Goal: Task Accomplishment & Management: Manage account settings

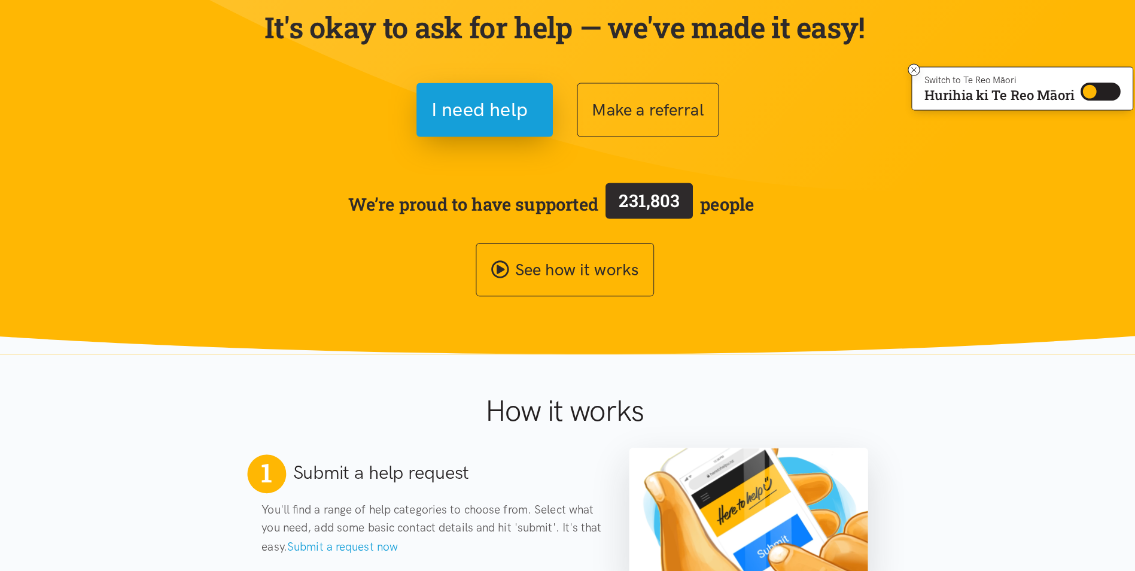
click at [752, 407] on h1 "How it works" at bounding box center [567, 412] width 391 height 35
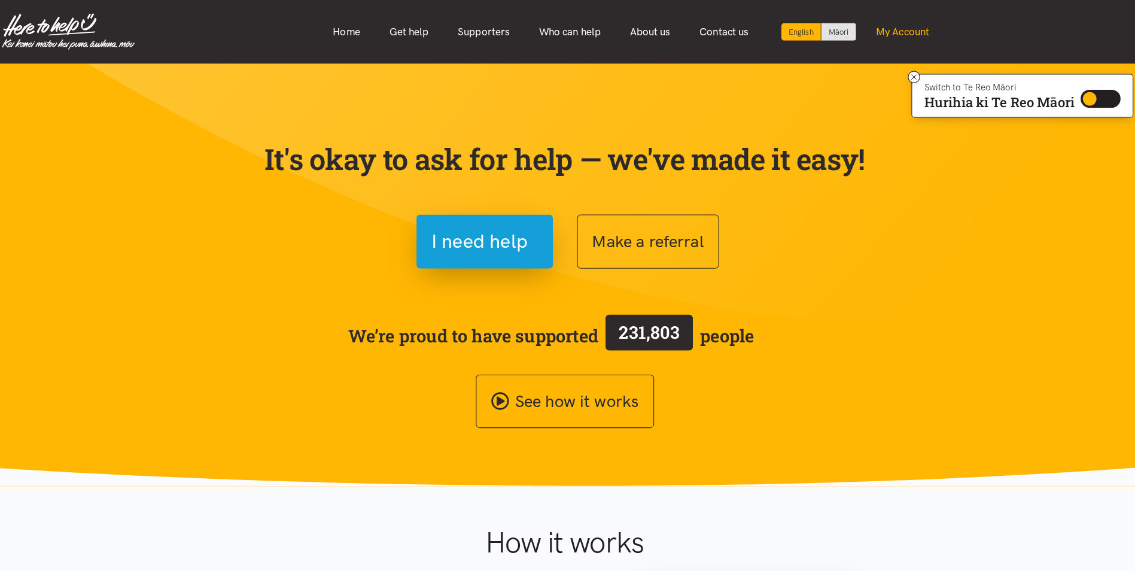
click at [890, 31] on link "My Account" at bounding box center [900, 32] width 81 height 26
click at [904, 26] on link "My Account" at bounding box center [900, 32] width 81 height 26
click at [752, 401] on div "See how it works" at bounding box center [568, 396] width 598 height 53
click at [752, 400] on div "See how it works" at bounding box center [568, 396] width 598 height 53
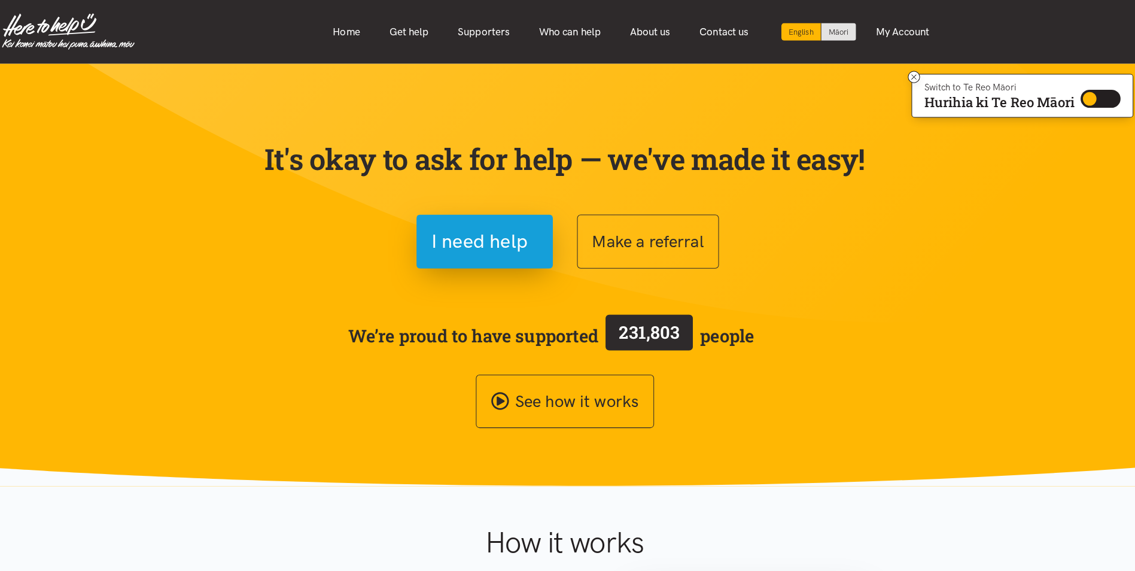
click at [752, 399] on div "See how it works" at bounding box center [568, 396] width 598 height 53
click at [752, 398] on div "See how it works" at bounding box center [568, 396] width 598 height 53
click at [752, 397] on div "See how it works" at bounding box center [568, 396] width 598 height 53
click at [752, 400] on div "See how it works" at bounding box center [568, 396] width 598 height 53
click at [752, 399] on div "See how it works" at bounding box center [568, 396] width 598 height 53
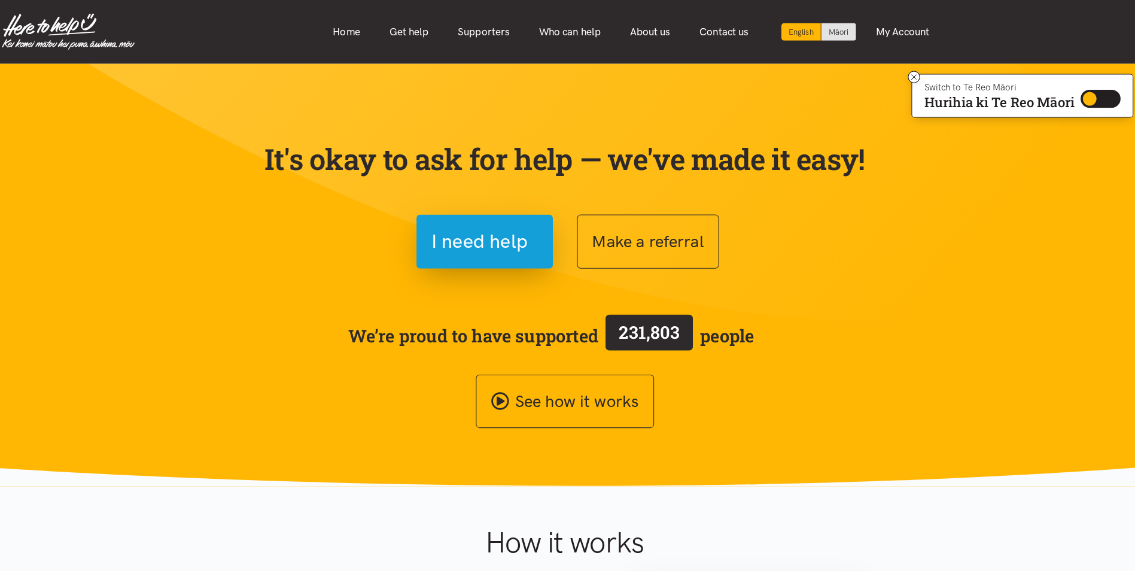
click at [752, 398] on div "See how it works" at bounding box center [568, 396] width 598 height 53
click at [752, 397] on div "See how it works" at bounding box center [568, 396] width 598 height 53
click at [752, 396] on div "See how it works" at bounding box center [568, 396] width 598 height 53
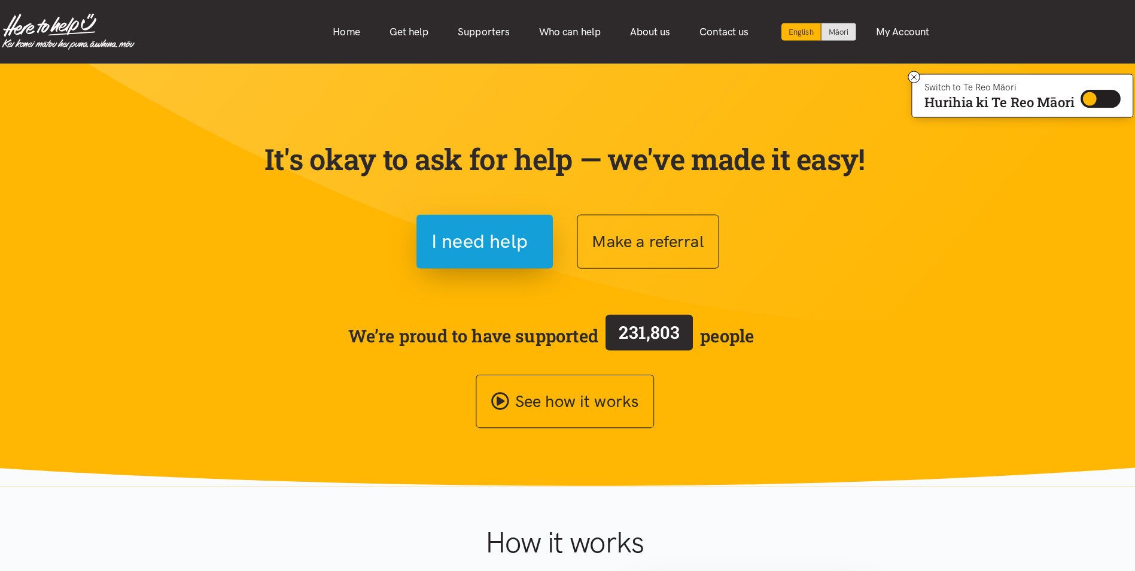
click at [752, 396] on div "See how it works" at bounding box center [568, 396] width 598 height 53
click at [752, 395] on div "See how it works" at bounding box center [568, 396] width 598 height 53
click at [752, 401] on div "See how it works" at bounding box center [568, 396] width 598 height 53
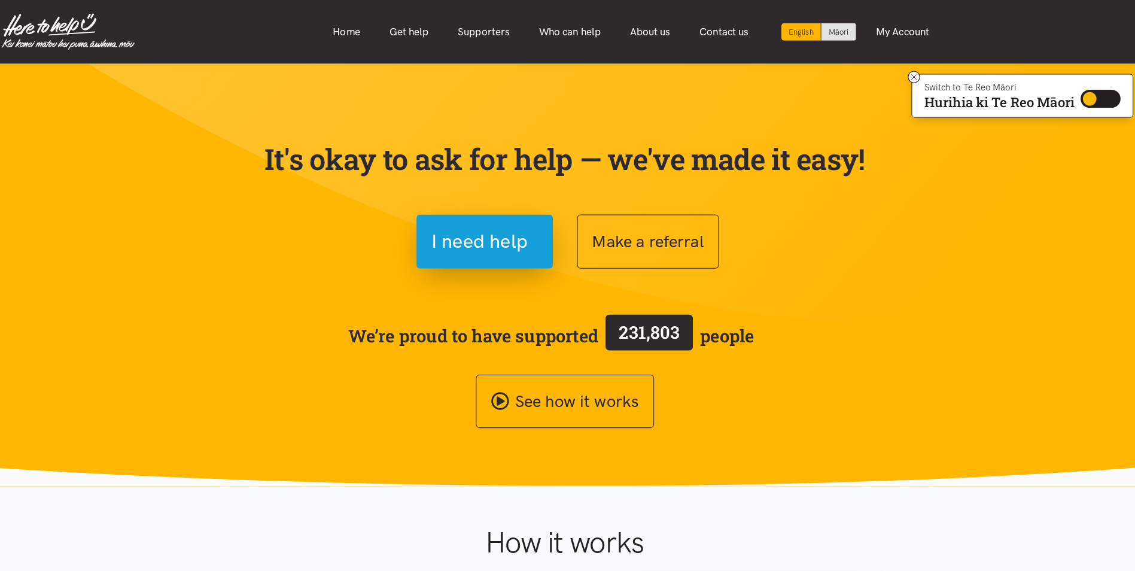
click at [752, 400] on div "See how it works" at bounding box center [568, 396] width 598 height 53
click at [752, 401] on div "See how it works" at bounding box center [568, 396] width 598 height 53
click at [752, 400] on div "See how it works" at bounding box center [568, 396] width 598 height 53
click at [752, 399] on div "See how it works" at bounding box center [568, 396] width 598 height 53
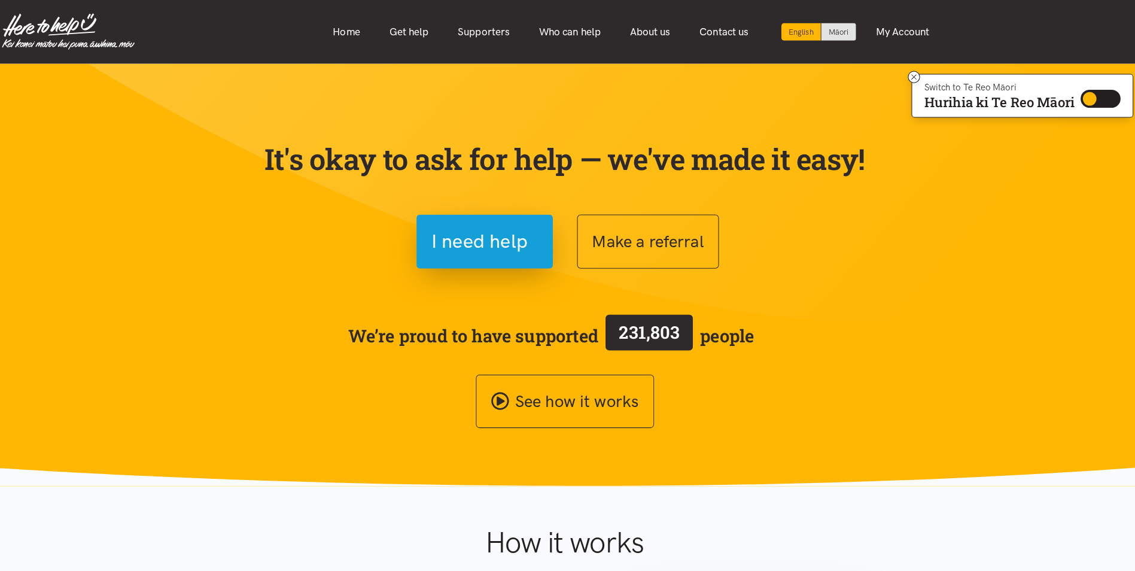
click at [752, 398] on div "See how it works" at bounding box center [568, 396] width 598 height 53
click at [752, 400] on div "See how it works" at bounding box center [568, 396] width 598 height 53
click at [752, 398] on div "See how it works" at bounding box center [568, 396] width 598 height 53
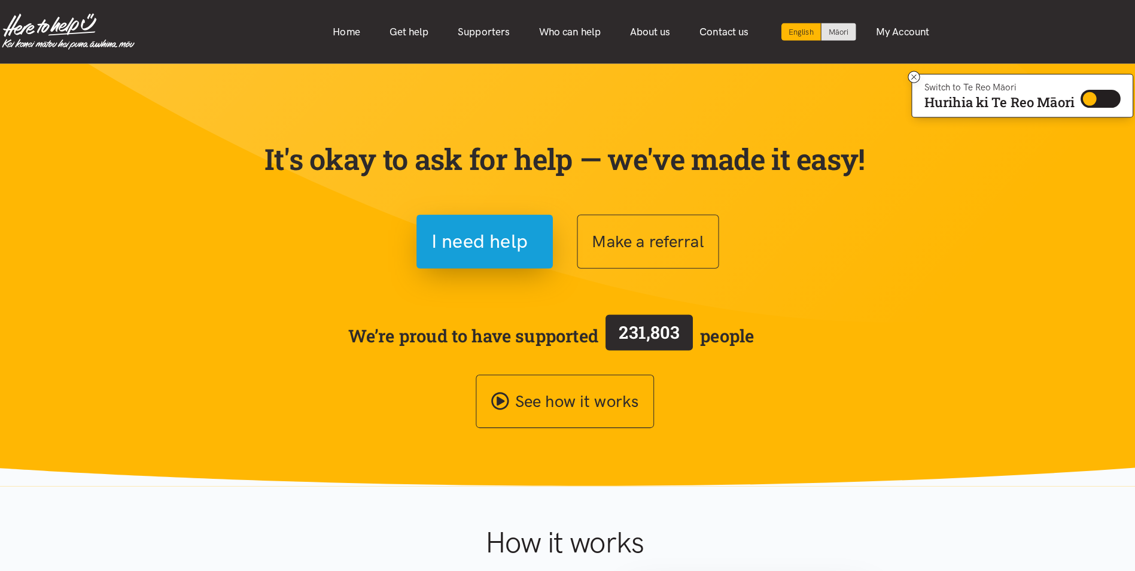
click at [752, 398] on div "See how it works" at bounding box center [568, 396] width 598 height 53
click at [752, 399] on div "See how it works" at bounding box center [568, 396] width 598 height 53
click at [752, 398] on div "See how it works" at bounding box center [568, 396] width 598 height 53
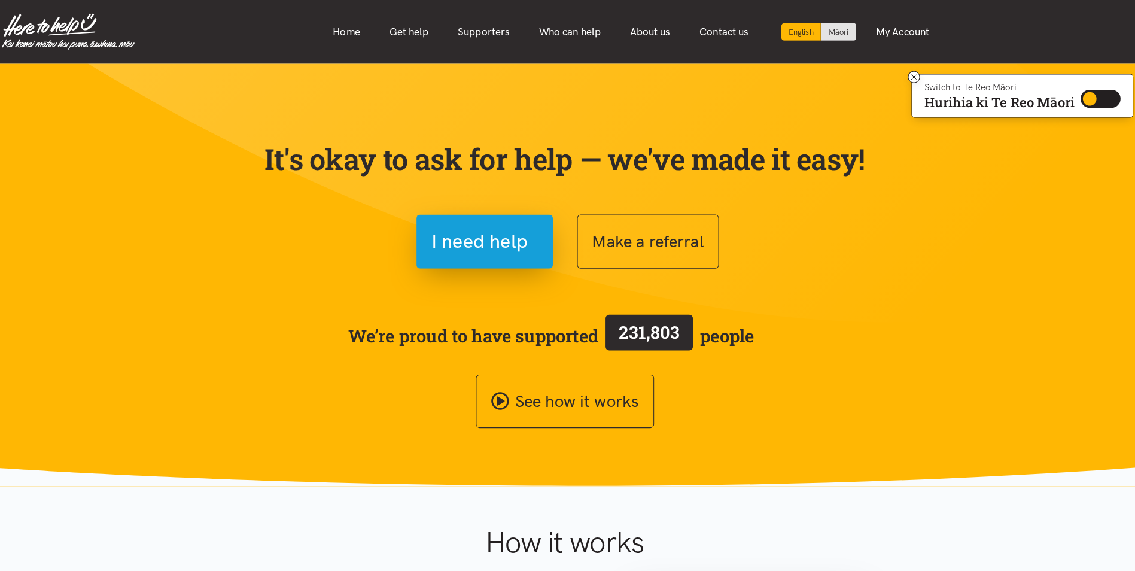
click at [752, 398] on div "See how it works" at bounding box center [568, 396] width 598 height 53
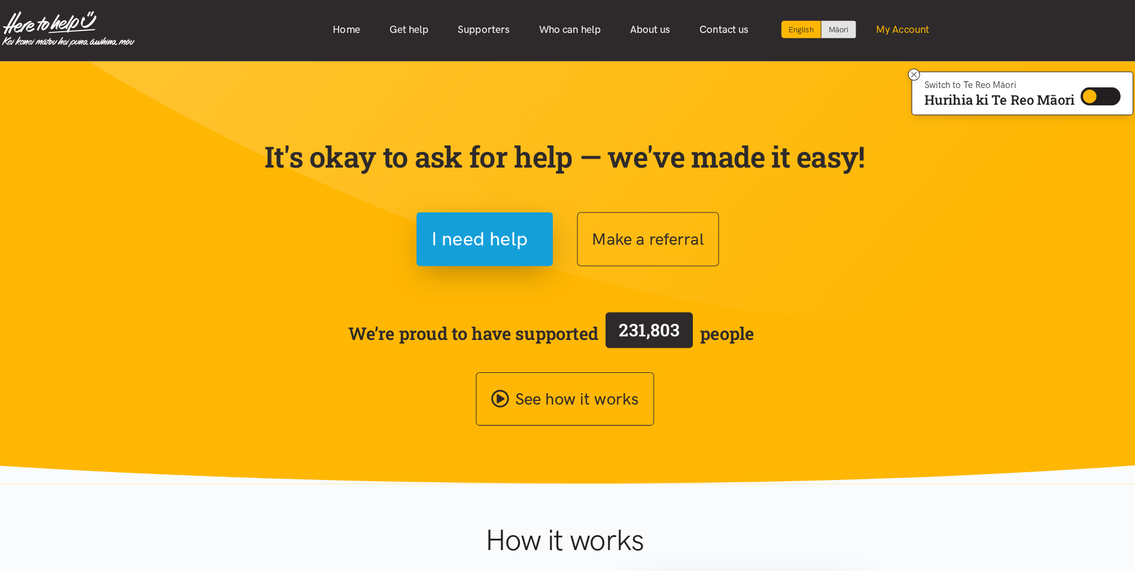
click at [882, 33] on link "My Account" at bounding box center [900, 32] width 81 height 26
click at [904, 37] on link "My Account" at bounding box center [900, 32] width 81 height 26
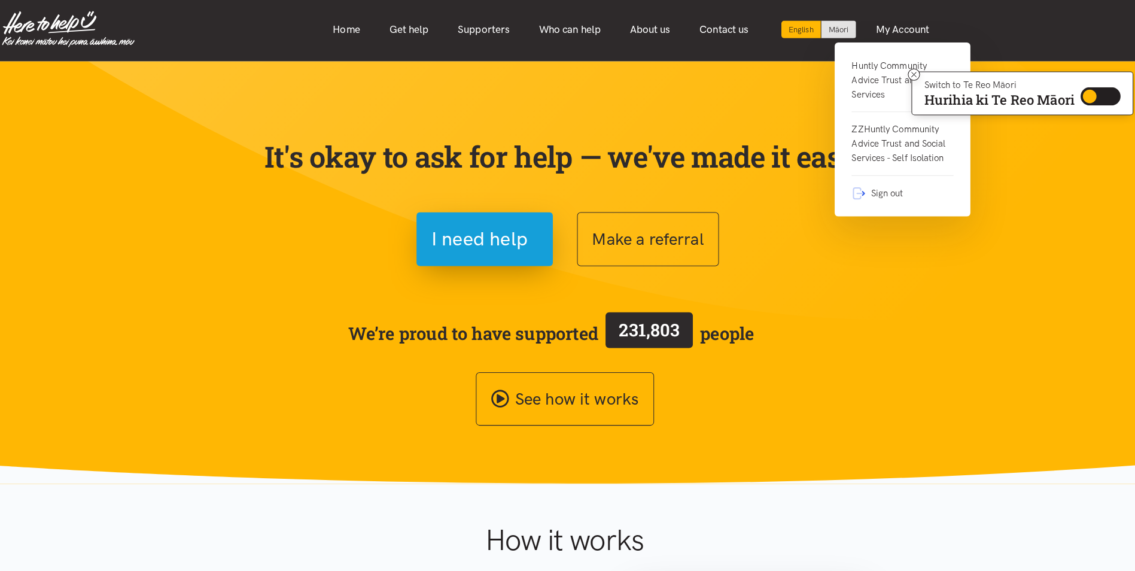
click at [882, 75] on link "Huntly Community Advice Trust and Social Services" at bounding box center [900, 86] width 100 height 53
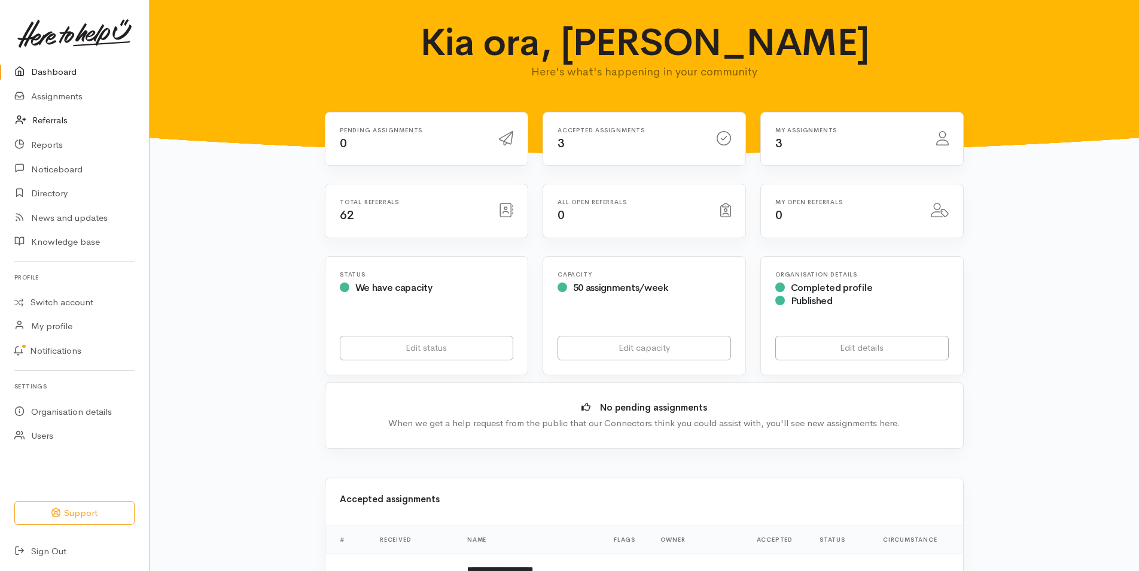
click at [54, 121] on link "Referrals" at bounding box center [74, 120] width 149 height 25
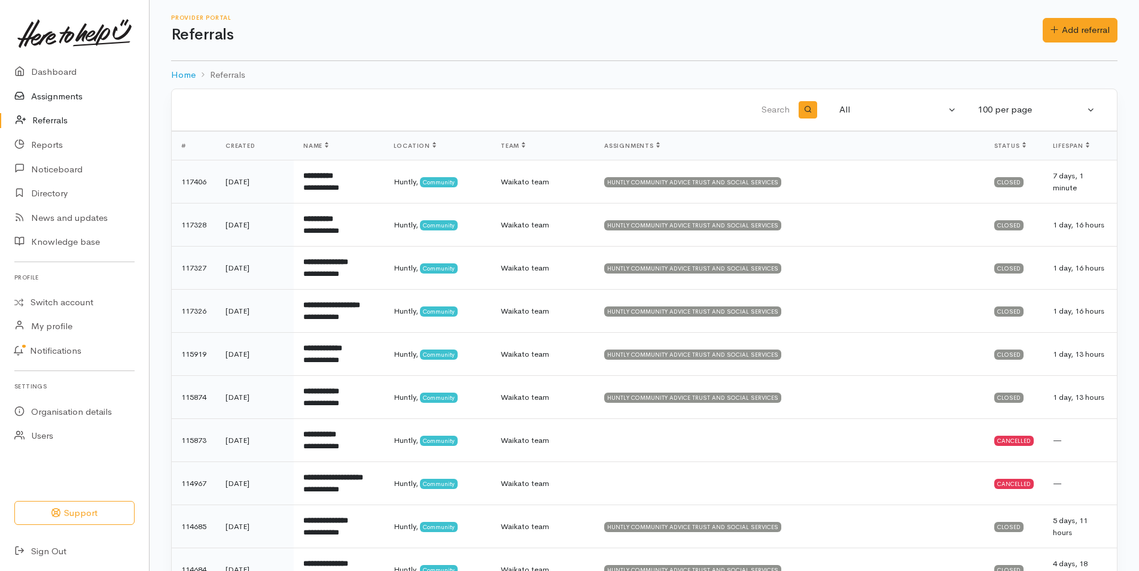
click at [62, 97] on link "Assignments" at bounding box center [74, 96] width 149 height 25
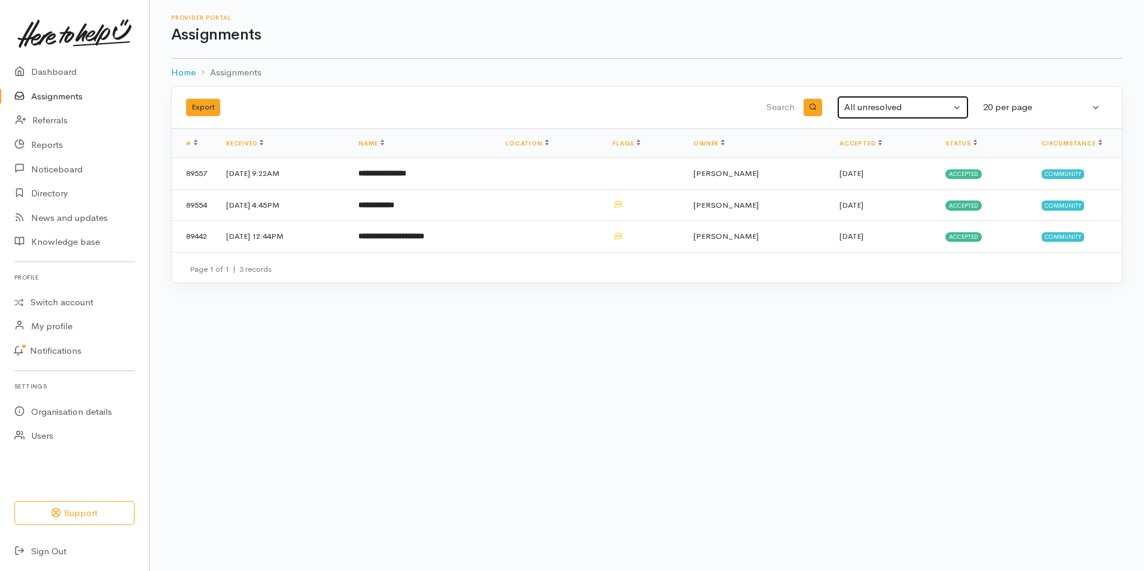
click at [958, 106] on button "All unresolved" at bounding box center [903, 107] width 132 height 23
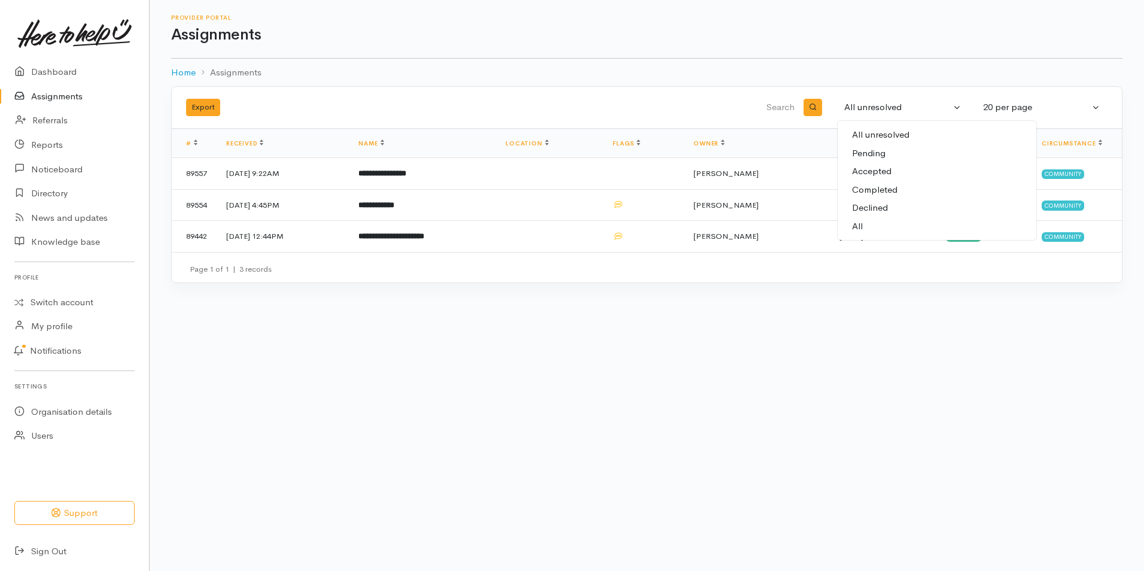
click at [873, 185] on span "Completed" at bounding box center [874, 190] width 45 height 14
select select "Completed"
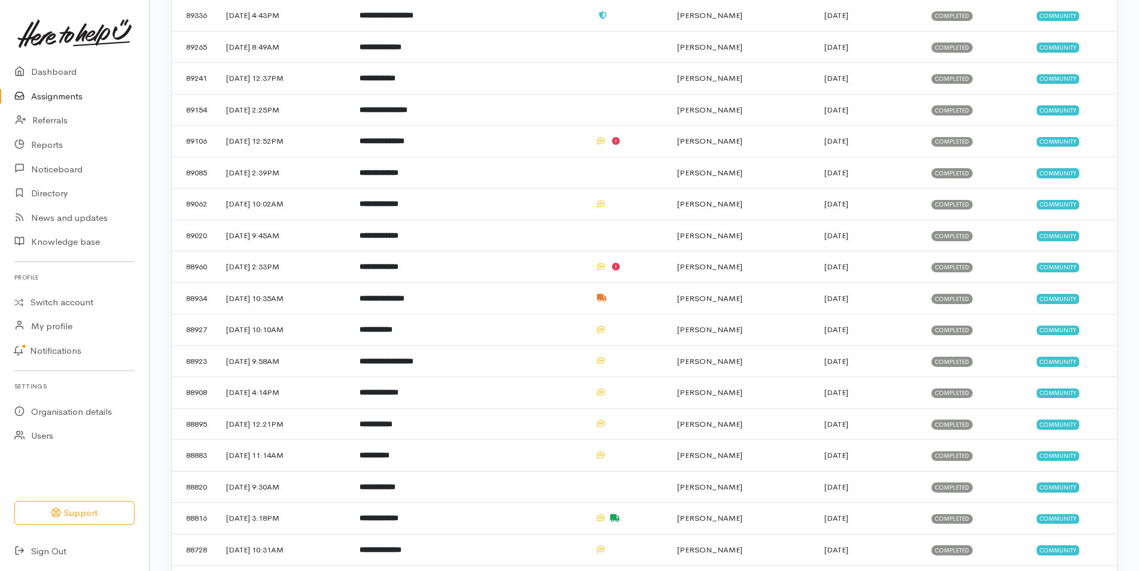
scroll to position [272, 0]
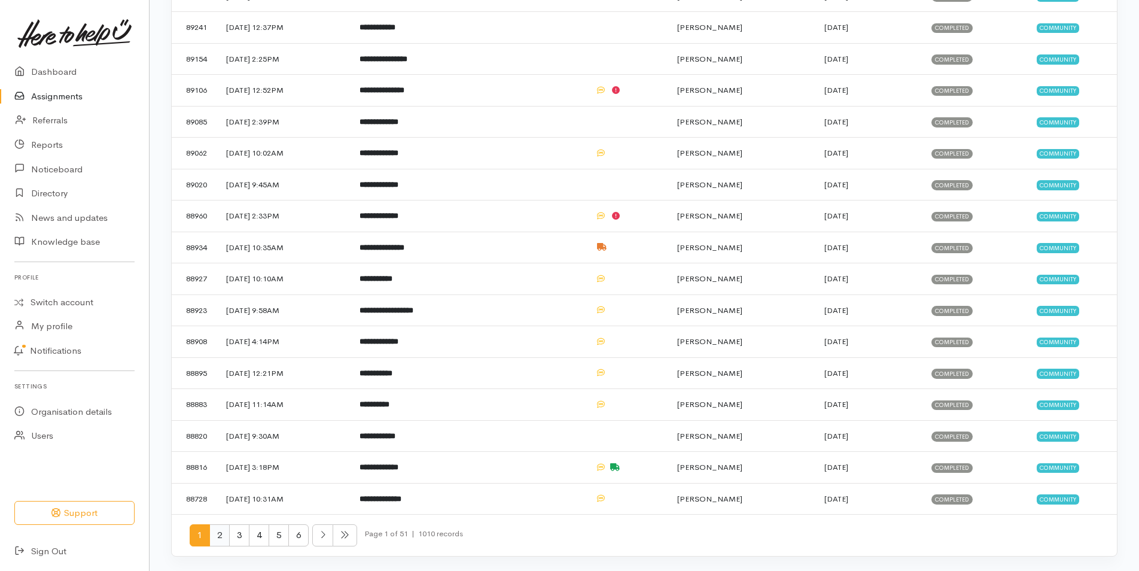
click at [219, 536] on span "2" at bounding box center [219, 535] width 20 height 22
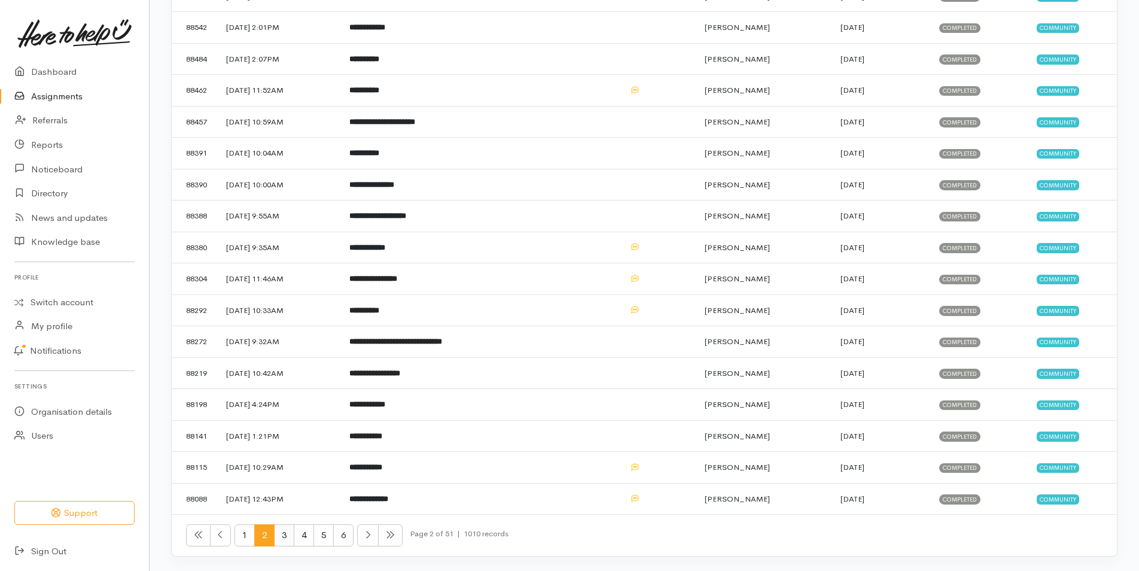
click at [283, 534] on span "3" at bounding box center [284, 535] width 20 height 22
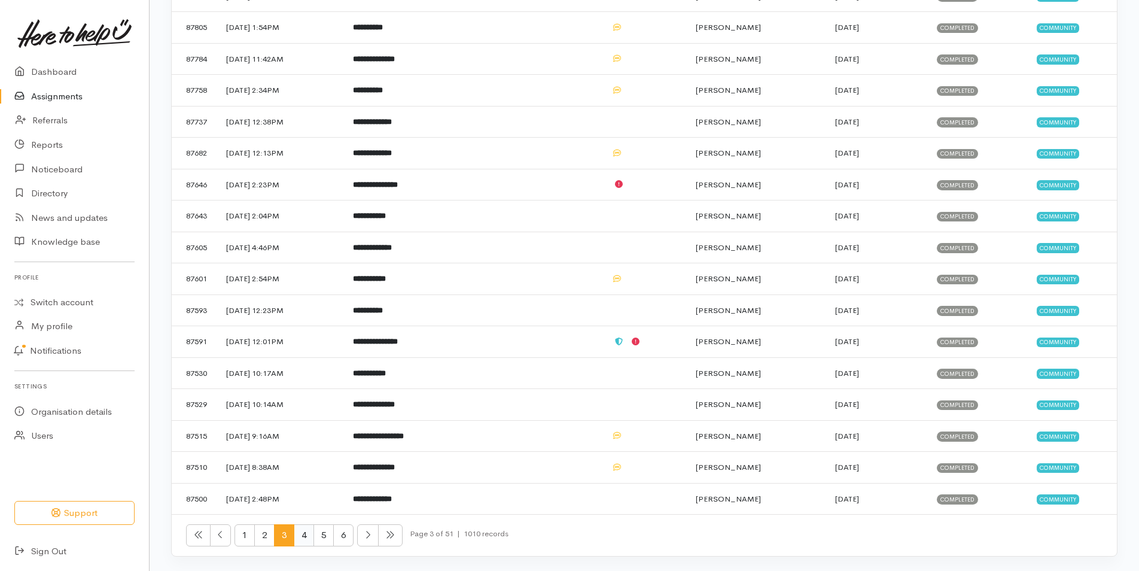
click at [302, 540] on span "4" at bounding box center [304, 535] width 20 height 22
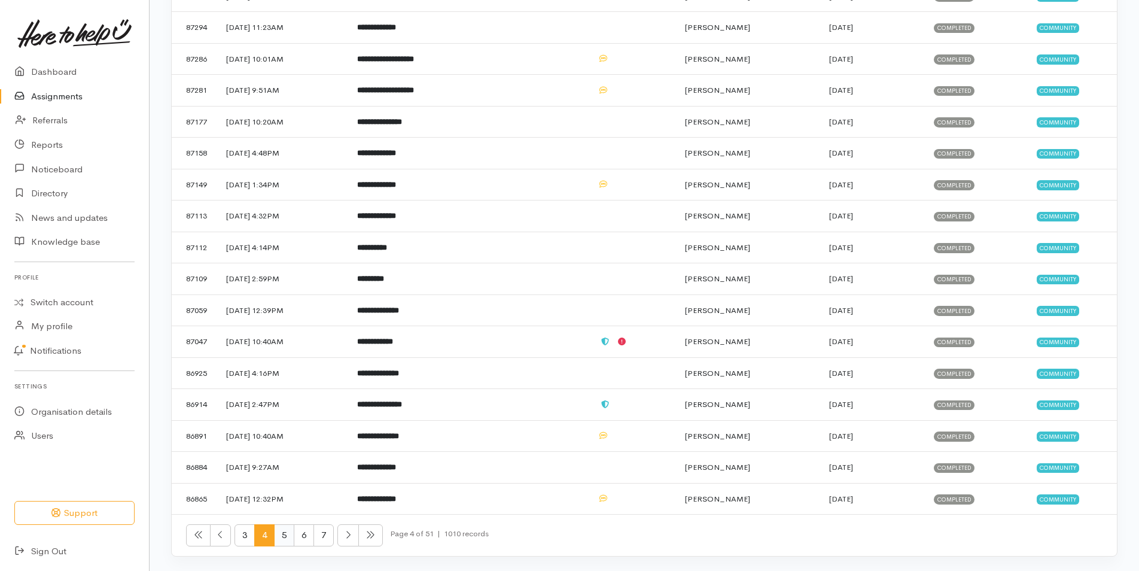
click at [285, 535] on span "5" at bounding box center [284, 535] width 20 height 22
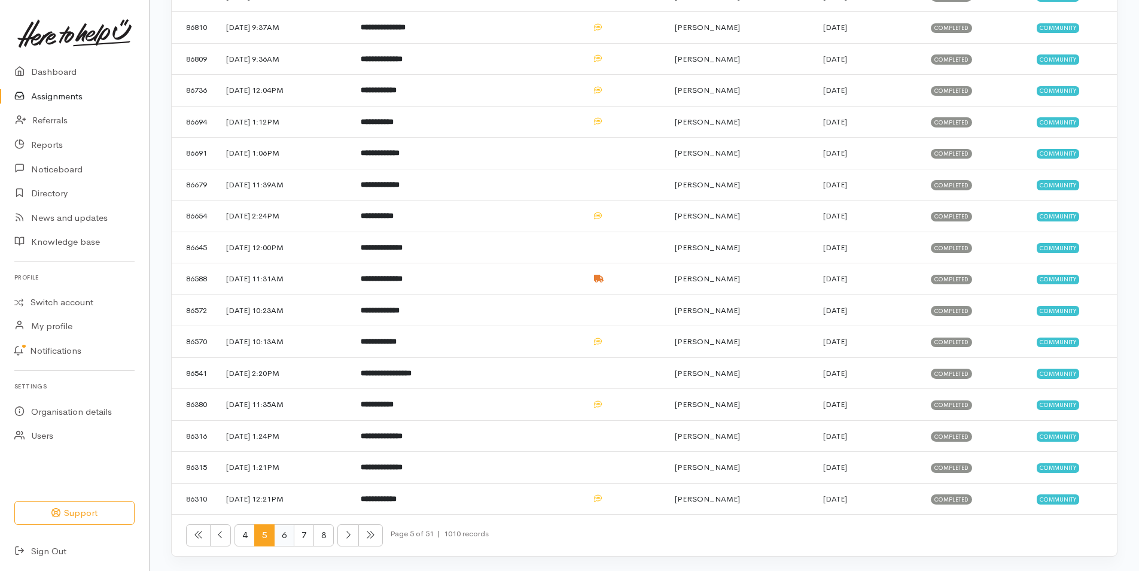
click at [292, 542] on span "6" at bounding box center [284, 535] width 20 height 22
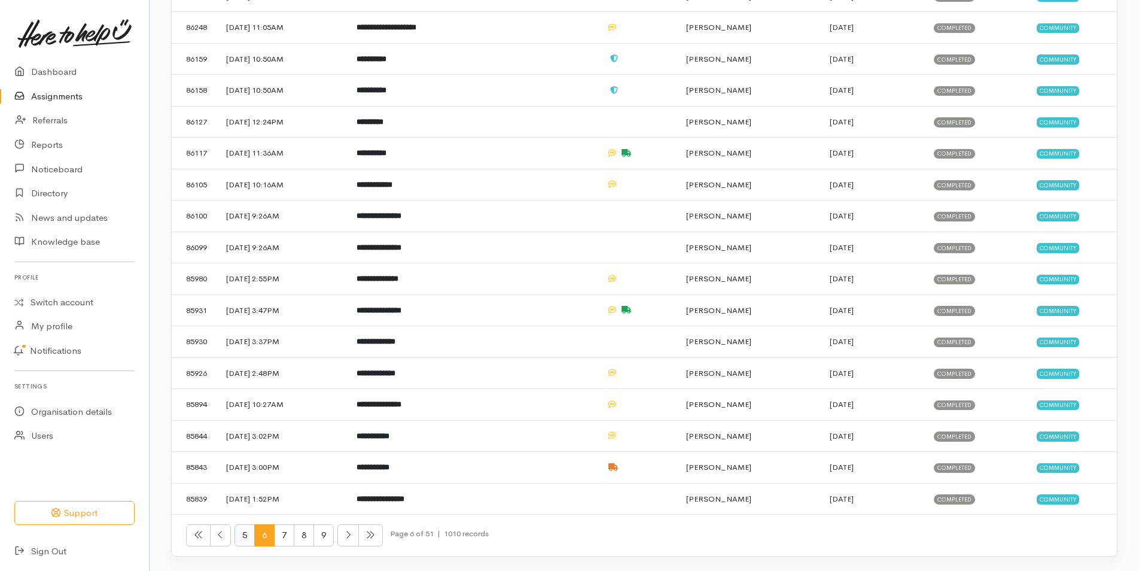
click at [246, 531] on span "5" at bounding box center [244, 535] width 20 height 22
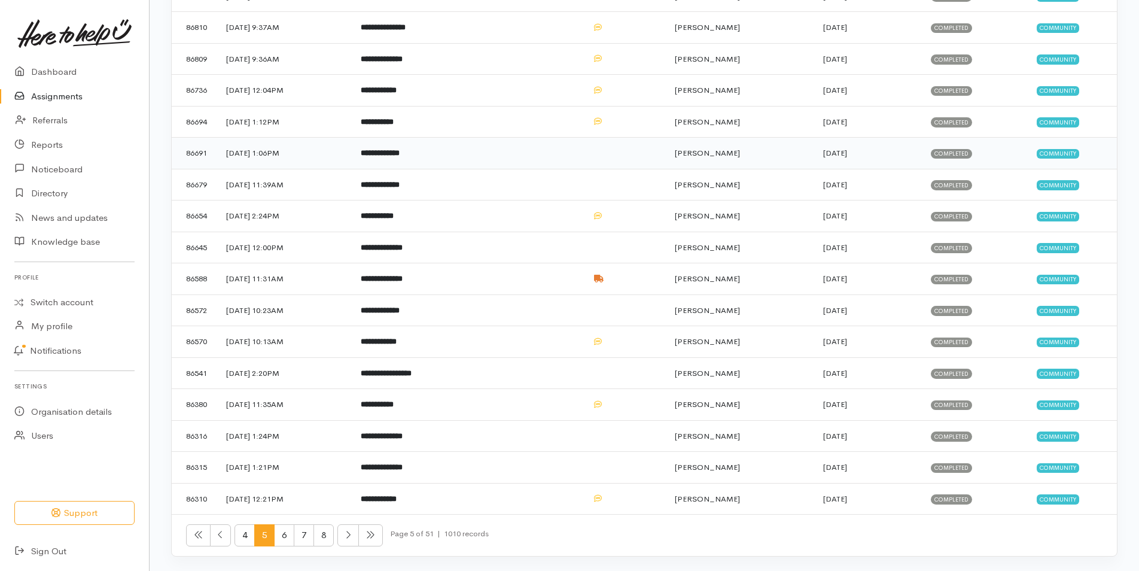
click at [272, 153] on td "[DATE] 1:06PM" at bounding box center [284, 154] width 135 height 32
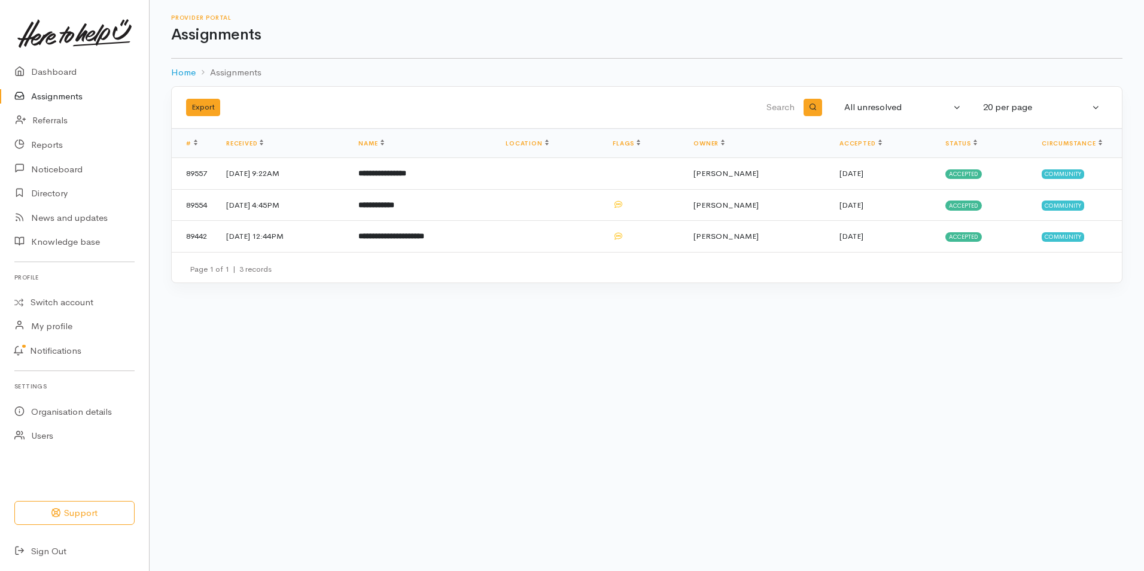
select select "Completed"
click at [69, 94] on link "Assignments" at bounding box center [74, 96] width 149 height 25
click at [66, 100] on link "Assignments" at bounding box center [74, 96] width 149 height 25
click at [955, 109] on button "All unresolved" at bounding box center [903, 107] width 132 height 23
click at [876, 188] on span "Completed" at bounding box center [874, 190] width 45 height 14
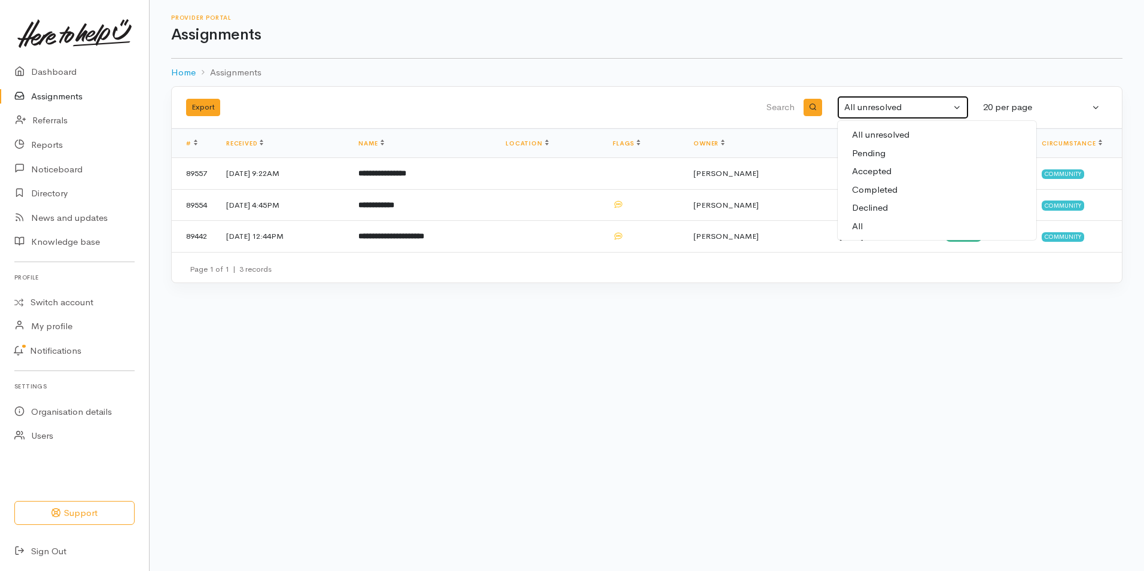
select select "Completed"
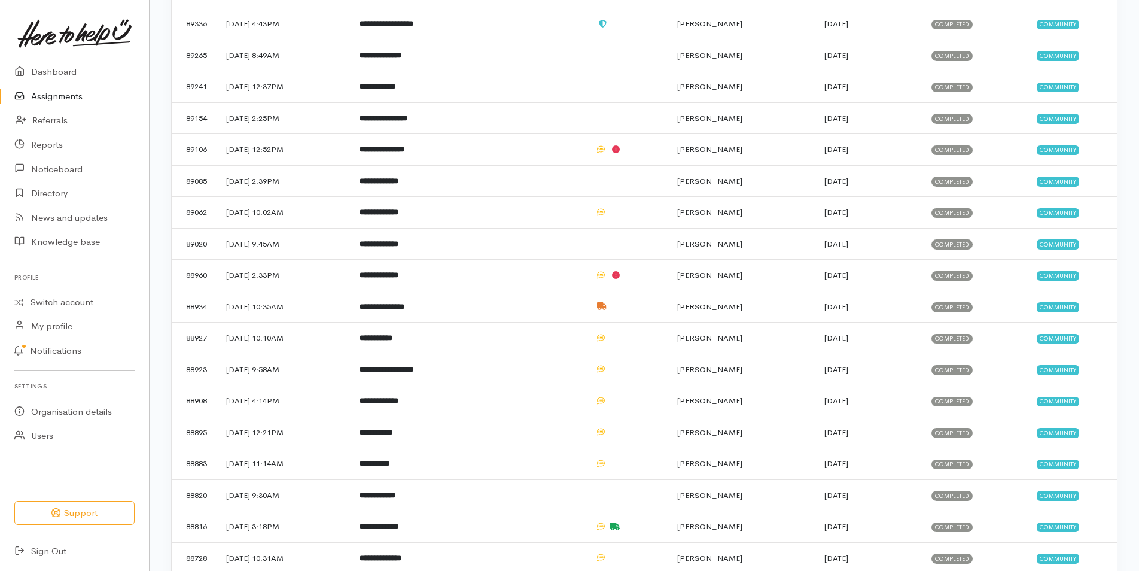
scroll to position [272, 0]
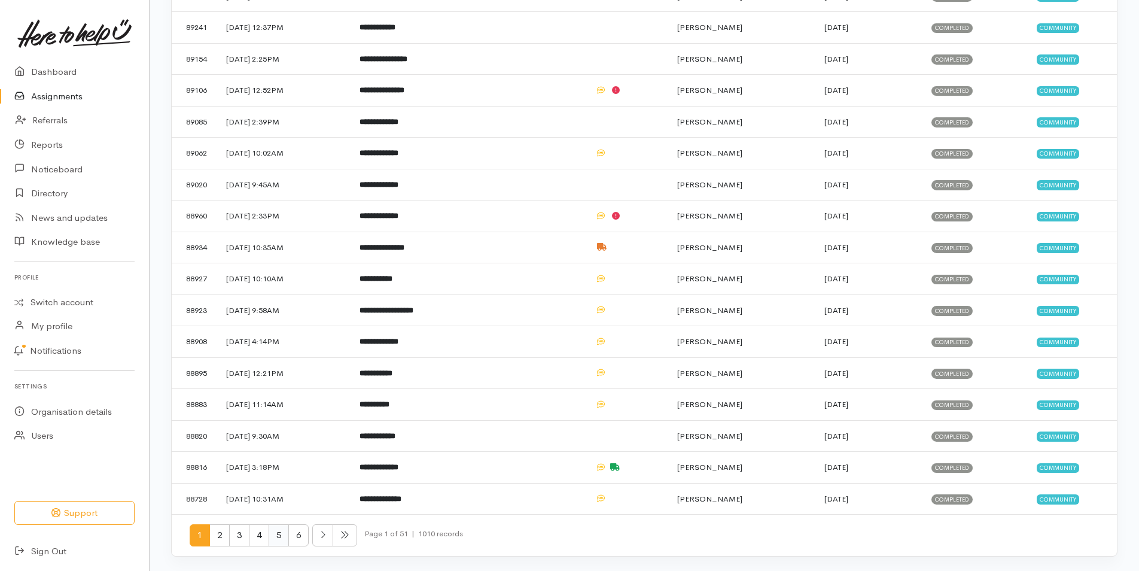
click at [280, 535] on span "5" at bounding box center [279, 535] width 20 height 22
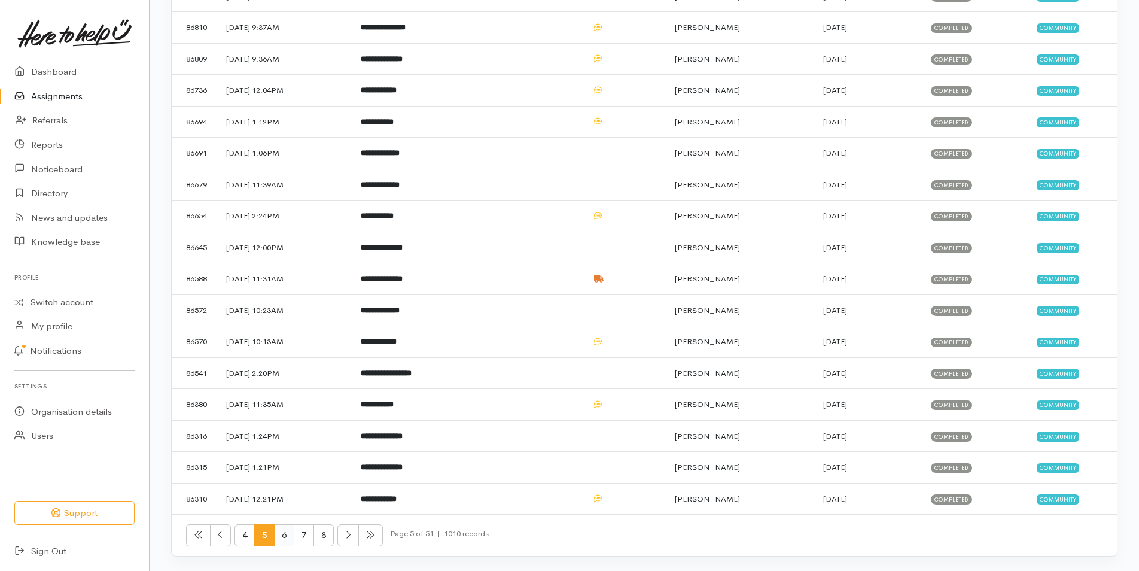
click at [285, 535] on span "6" at bounding box center [284, 535] width 20 height 22
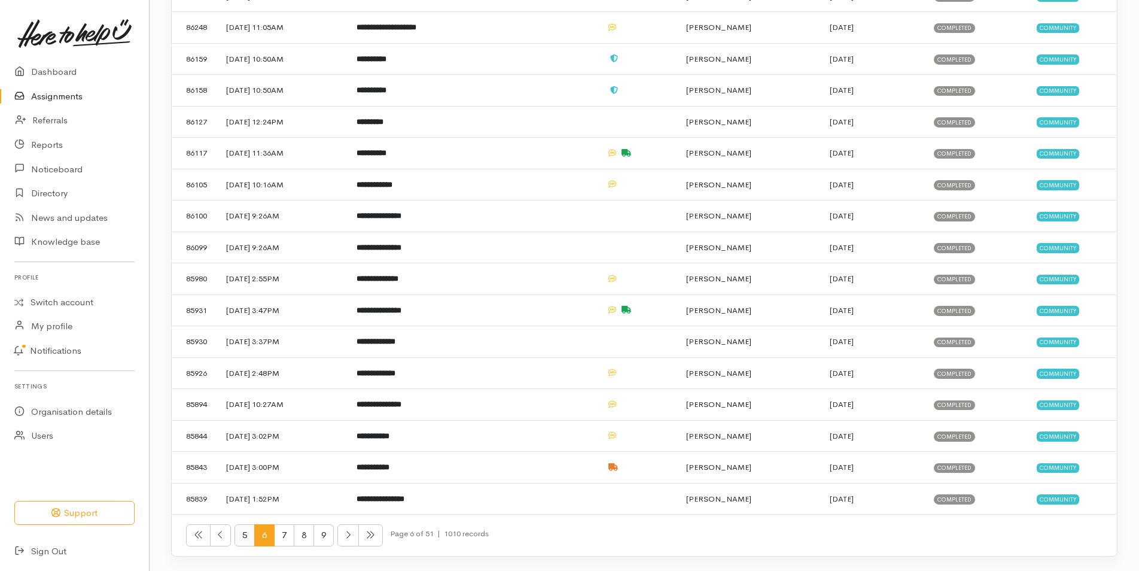
click at [254, 531] on span "5" at bounding box center [244, 535] width 20 height 22
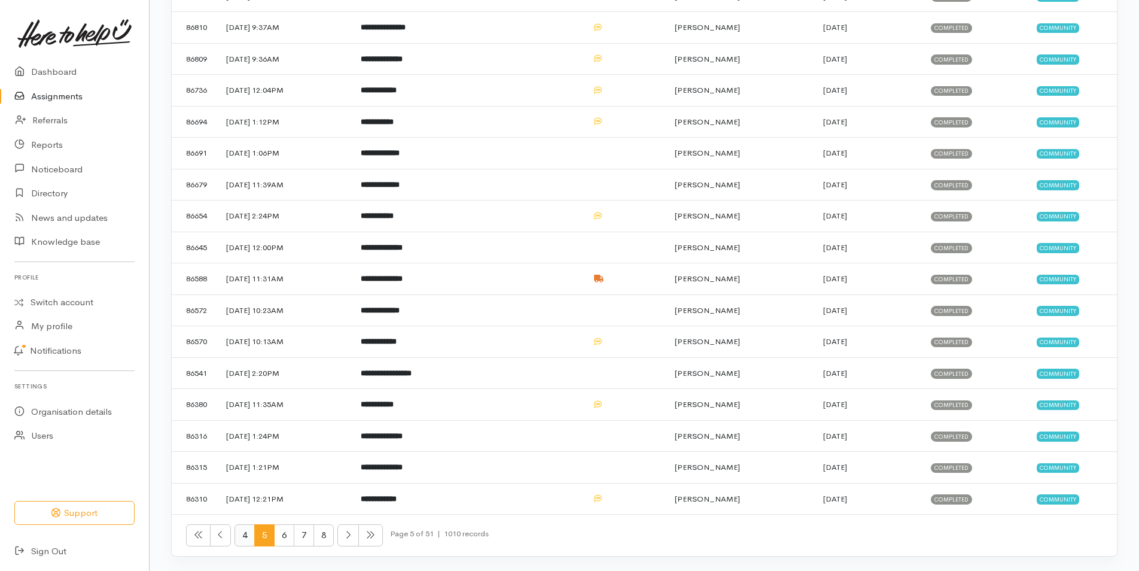
click at [245, 532] on span "4" at bounding box center [244, 535] width 20 height 22
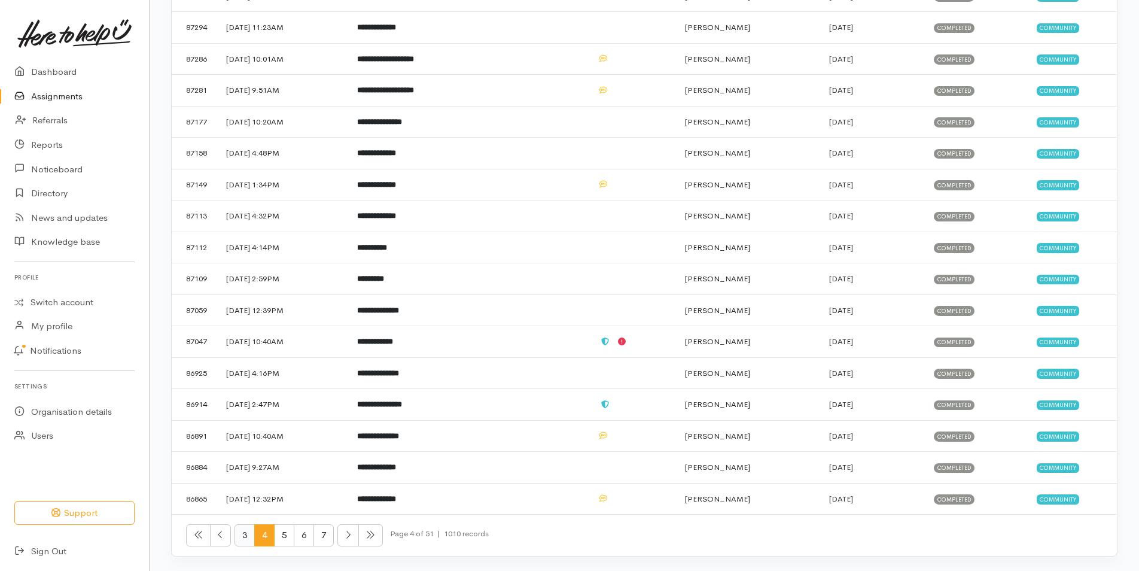
click at [245, 535] on span "3" at bounding box center [244, 535] width 20 height 22
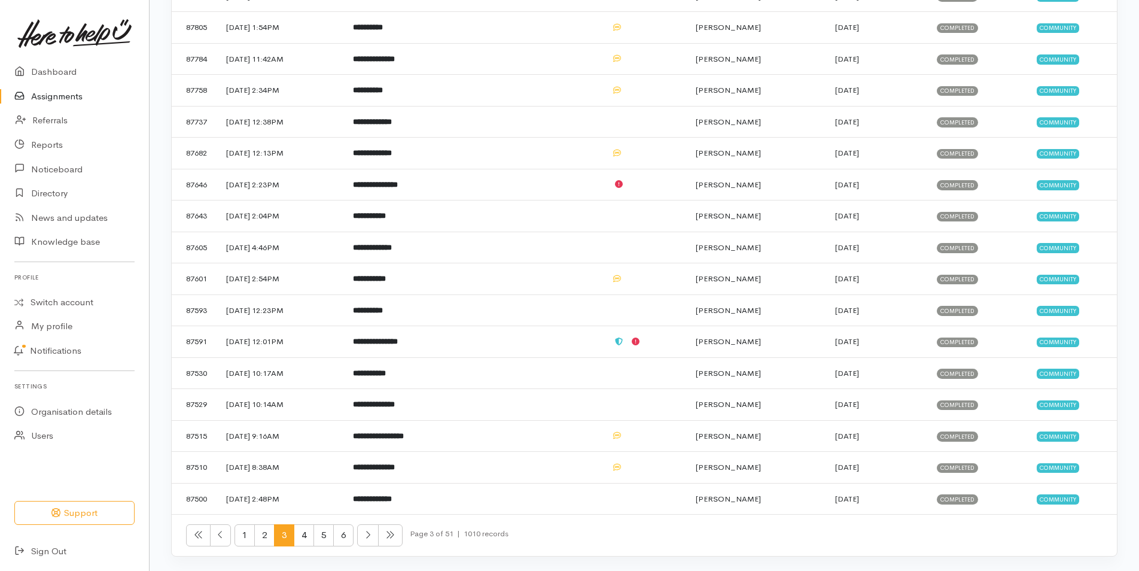
click at [265, 533] on span "2" at bounding box center [264, 535] width 20 height 22
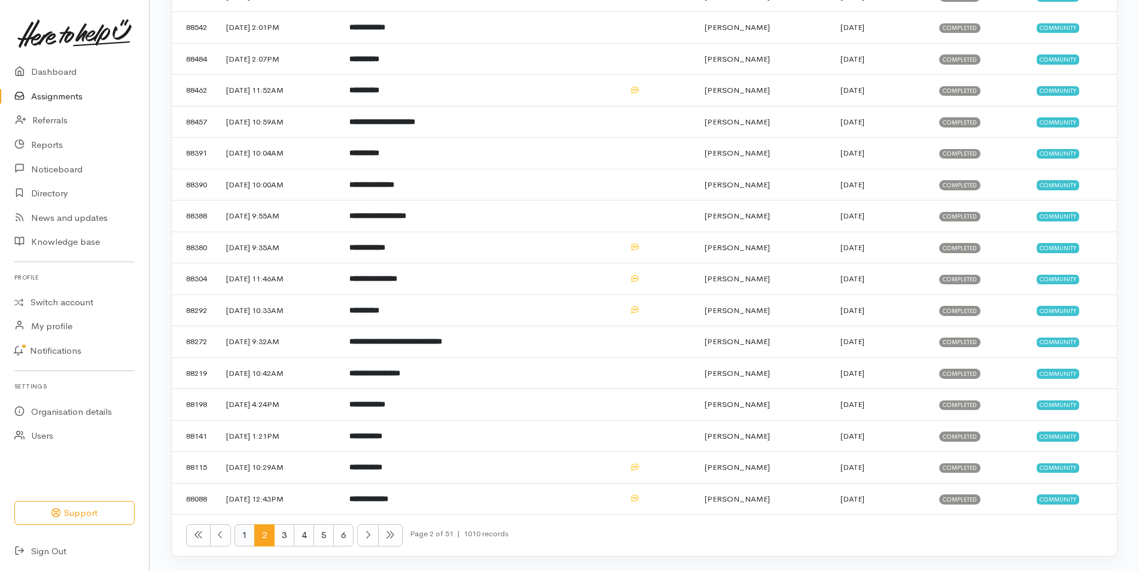
click at [245, 535] on span "1" at bounding box center [244, 535] width 20 height 22
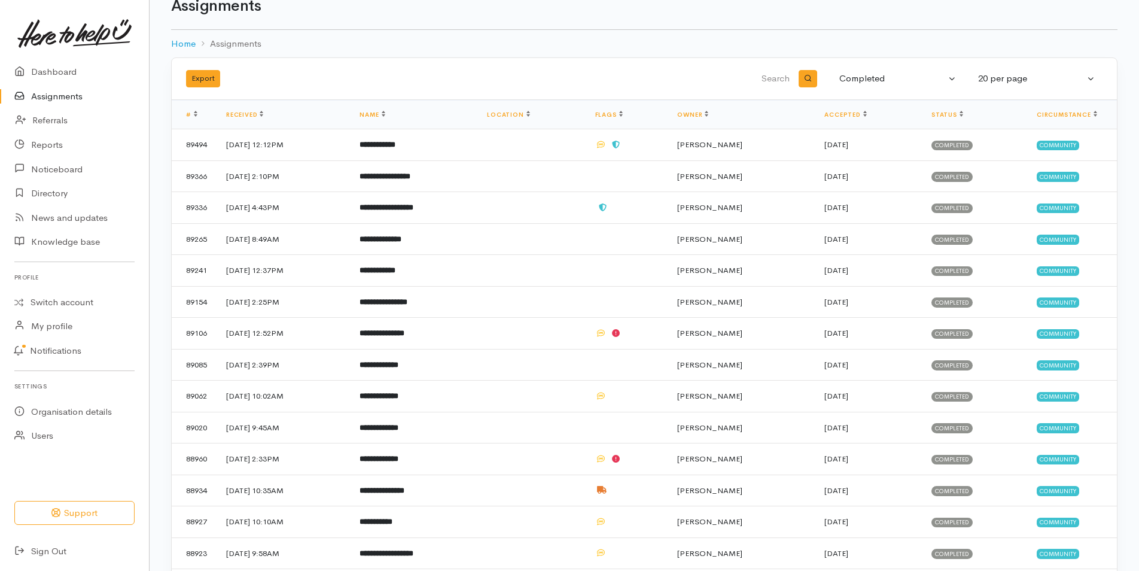
scroll to position [27, 0]
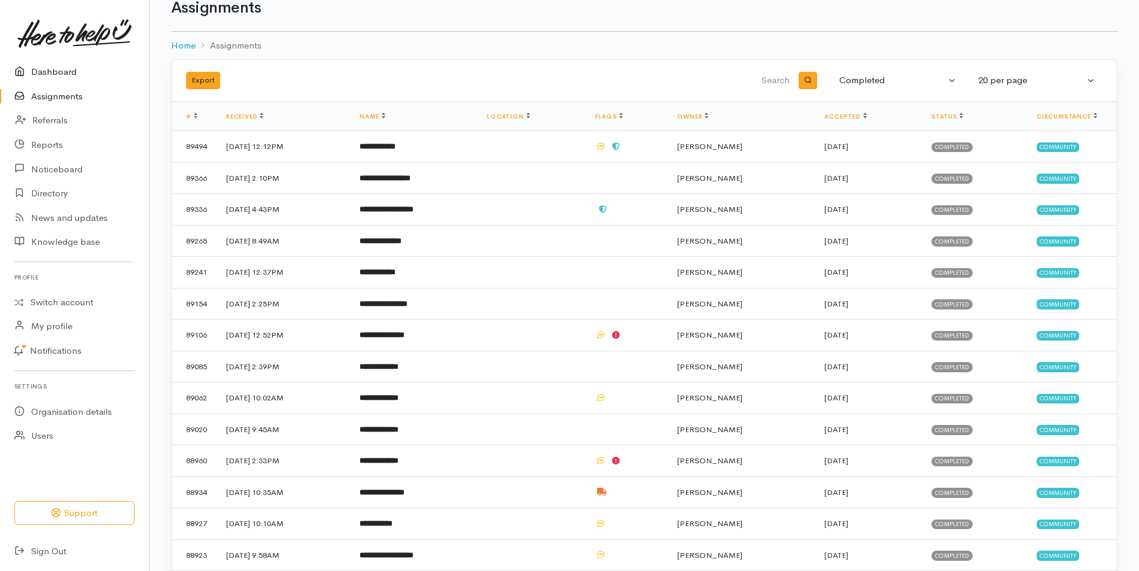
click at [60, 77] on link "Dashboard" at bounding box center [74, 72] width 149 height 25
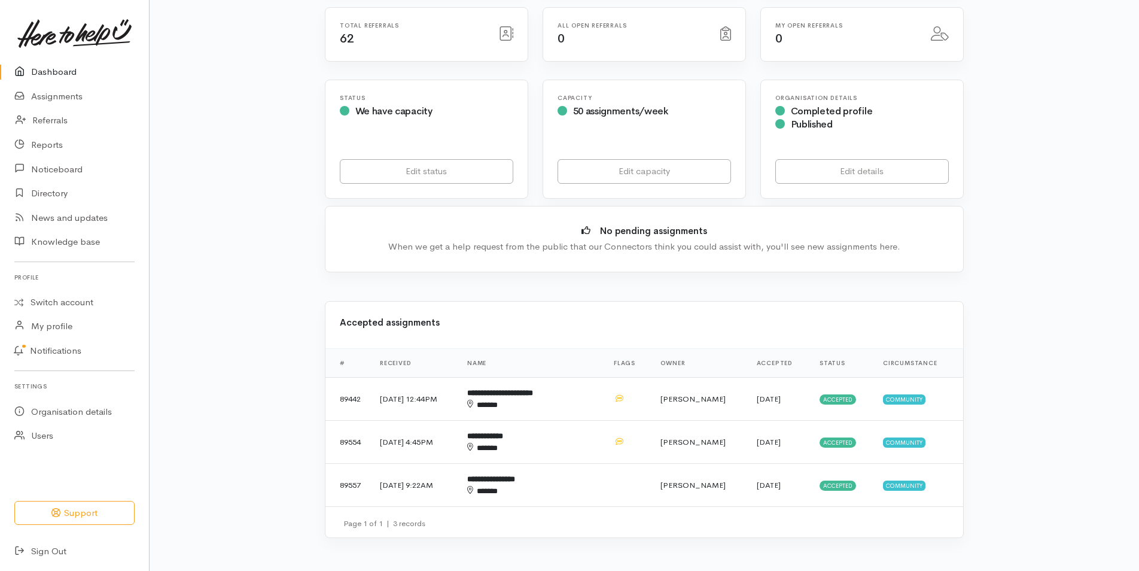
scroll to position [187, 0]
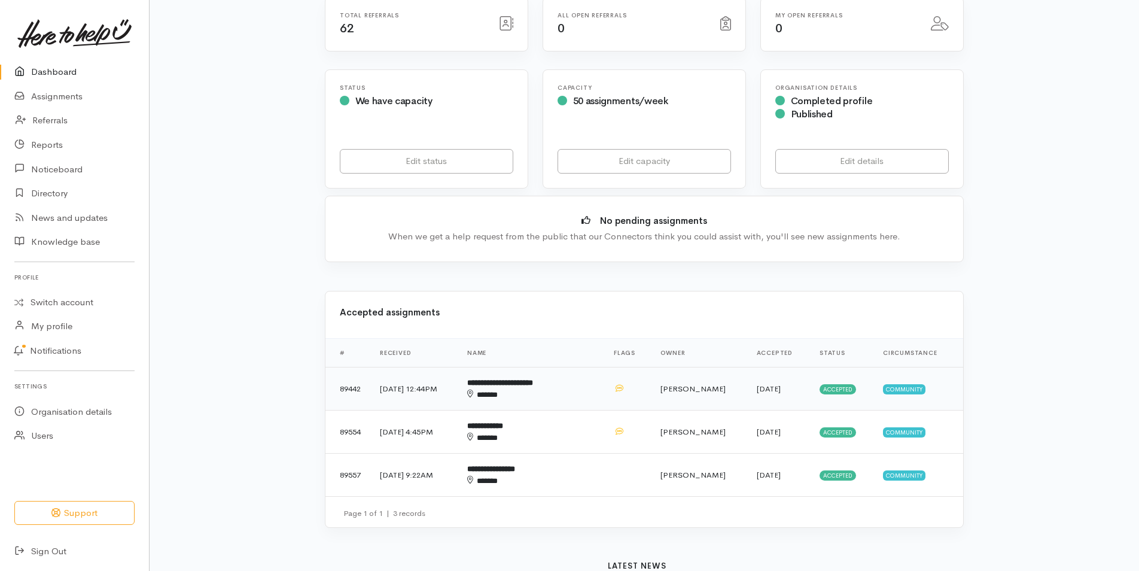
click at [532, 382] on b "**********" at bounding box center [500, 383] width 66 height 8
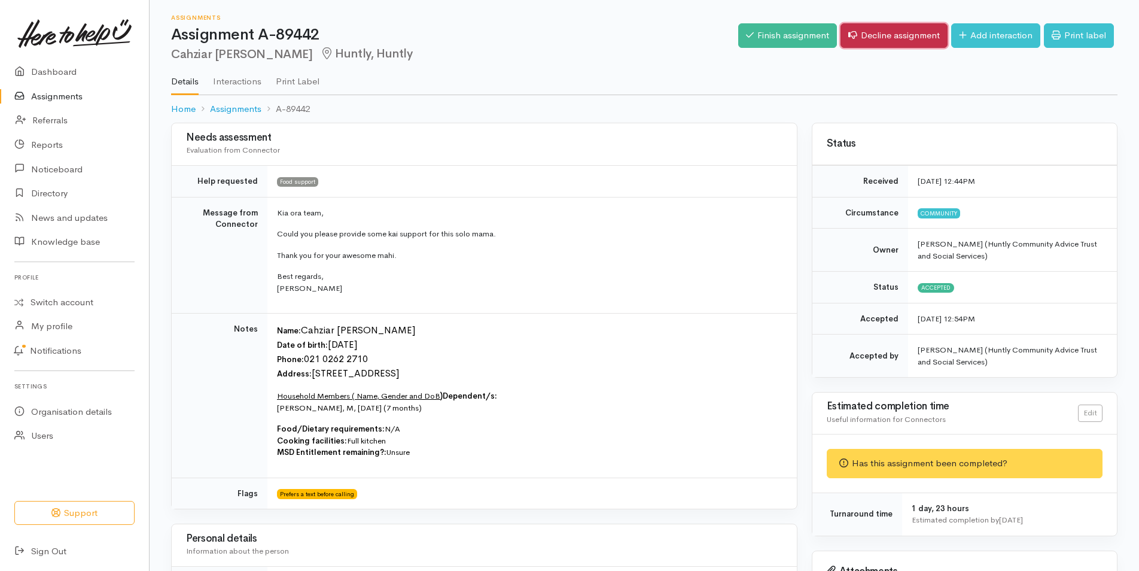
click at [888, 44] on link "Decline assignment" at bounding box center [893, 35] width 107 height 25
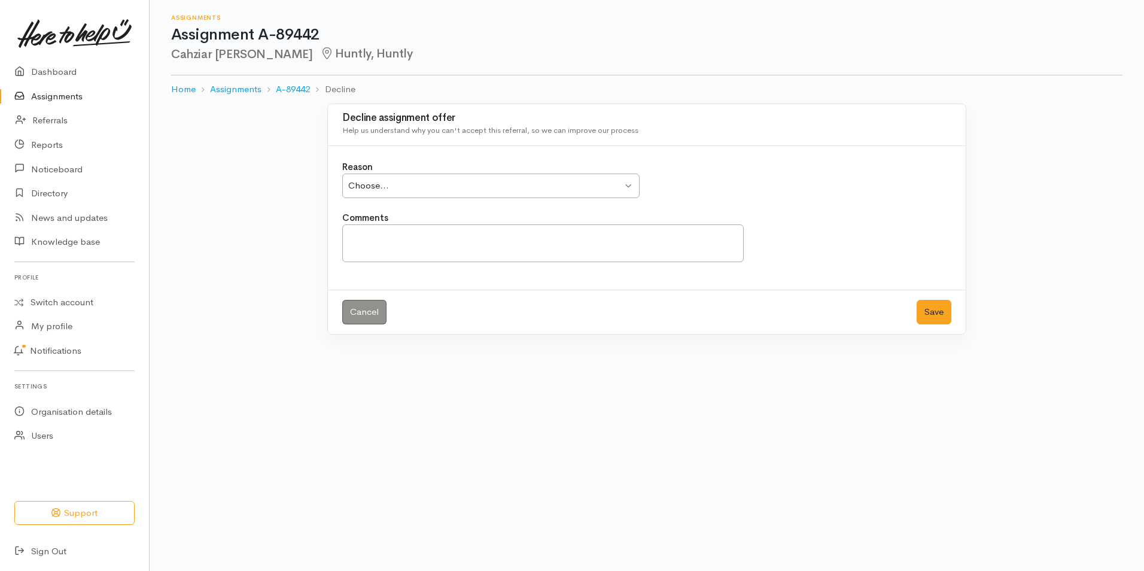
click at [621, 188] on div "Choose..." at bounding box center [485, 186] width 274 height 14
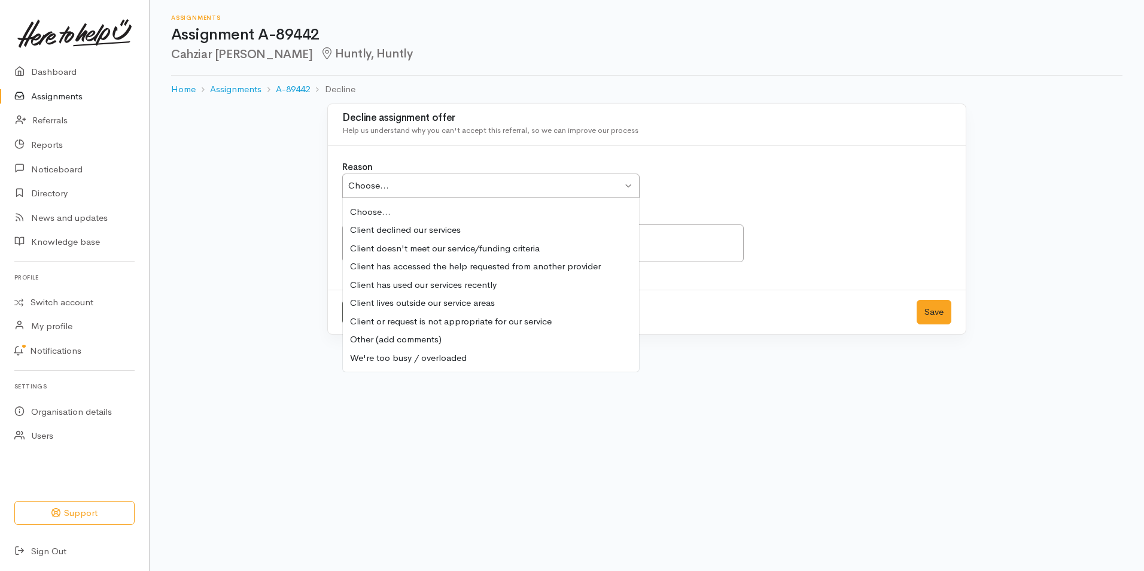
click at [501, 48] on h2 "Cahziar [PERSON_NAME] Huntly, Huntly" at bounding box center [646, 54] width 951 height 14
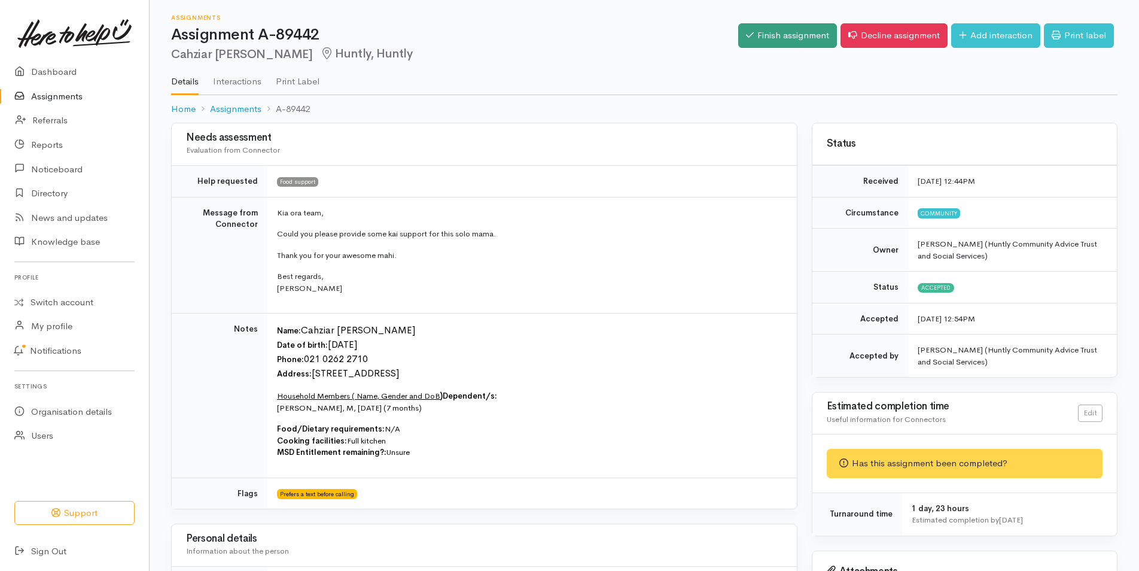
click at [776, 34] on link "Finish assignment" at bounding box center [787, 35] width 99 height 25
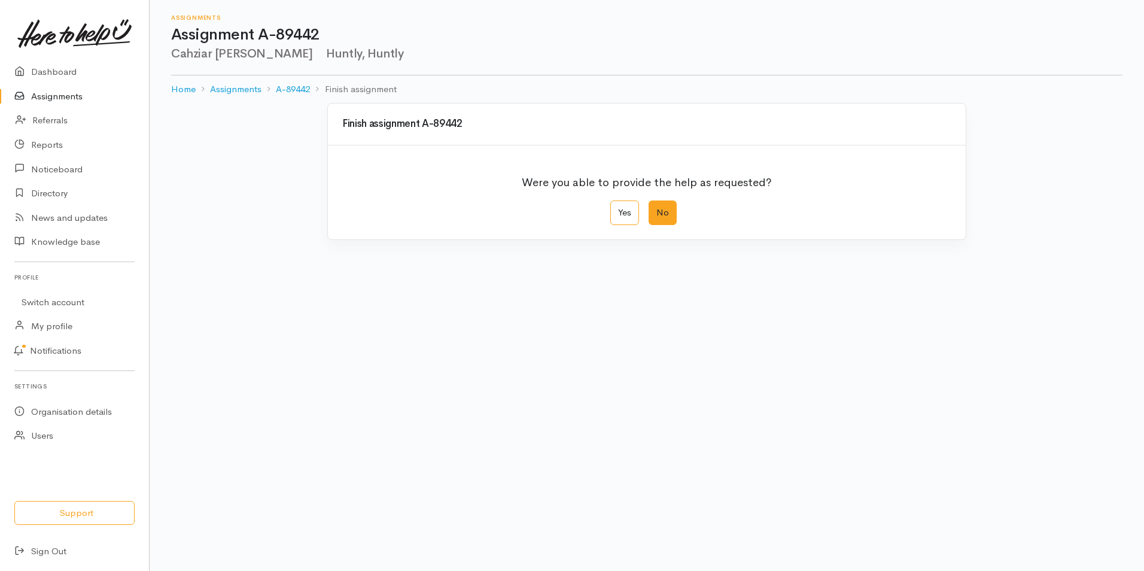
click at [663, 212] on label "No" at bounding box center [662, 212] width 28 height 25
click at [656, 208] on input "No" at bounding box center [652, 204] width 8 height 8
radio input "true"
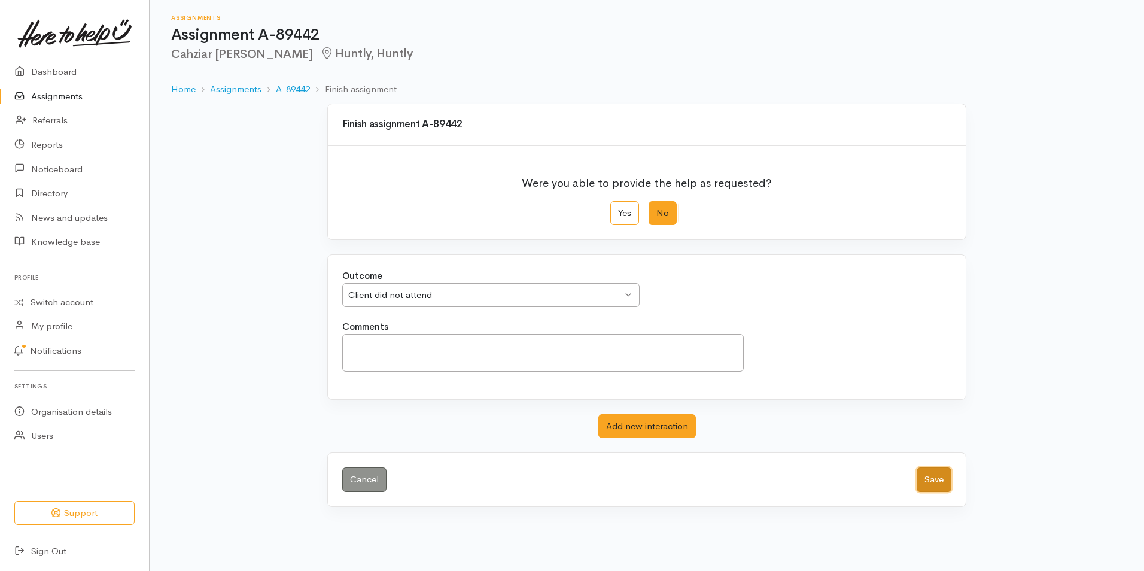
click at [946, 478] on button "Save" at bounding box center [933, 479] width 35 height 25
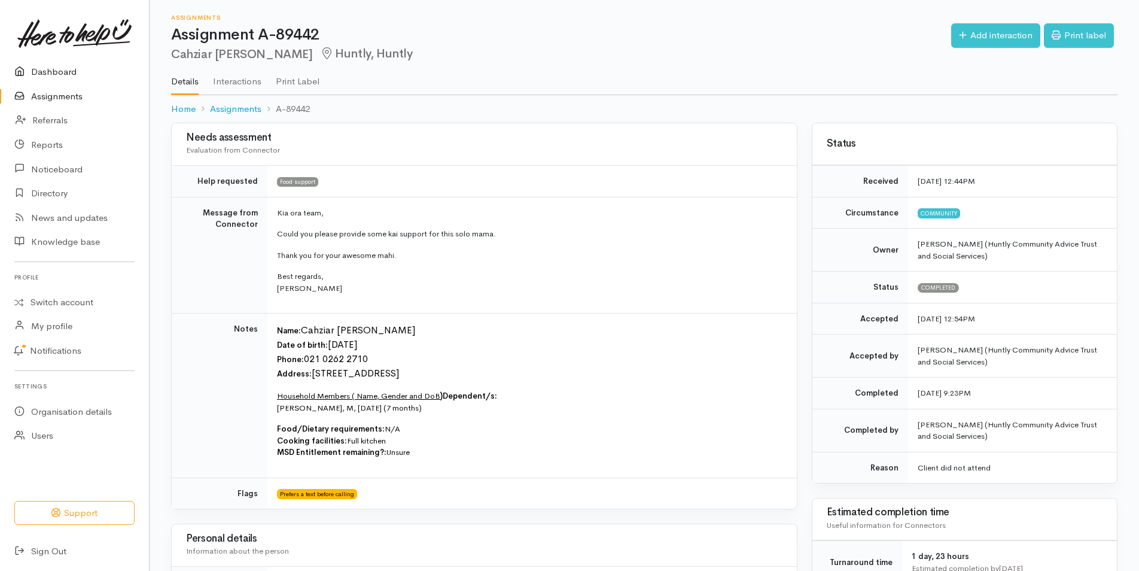
click at [53, 72] on link "Dashboard" at bounding box center [74, 72] width 149 height 25
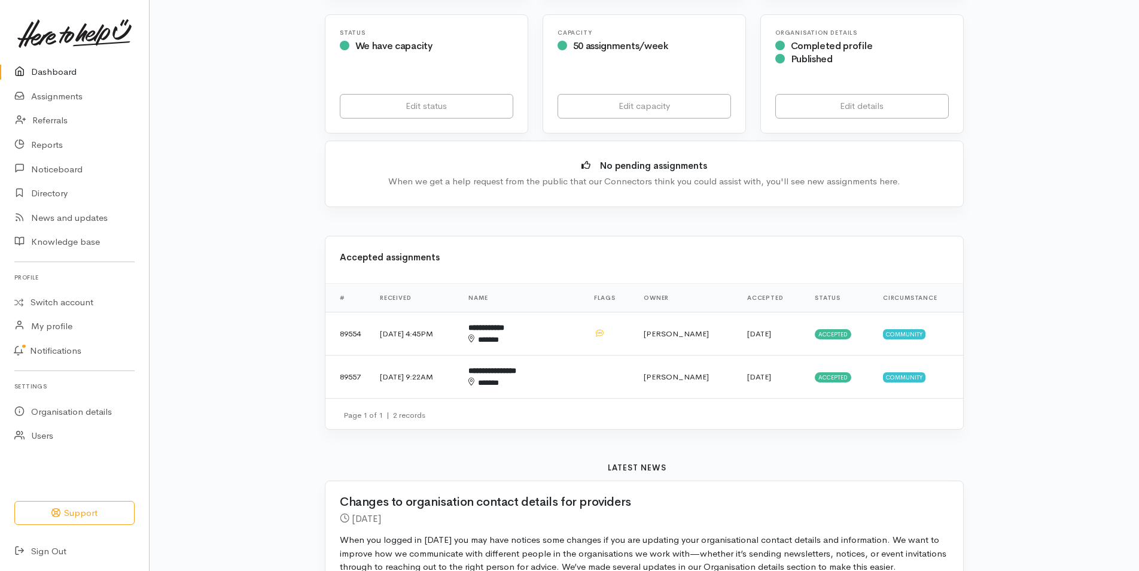
scroll to position [245, 0]
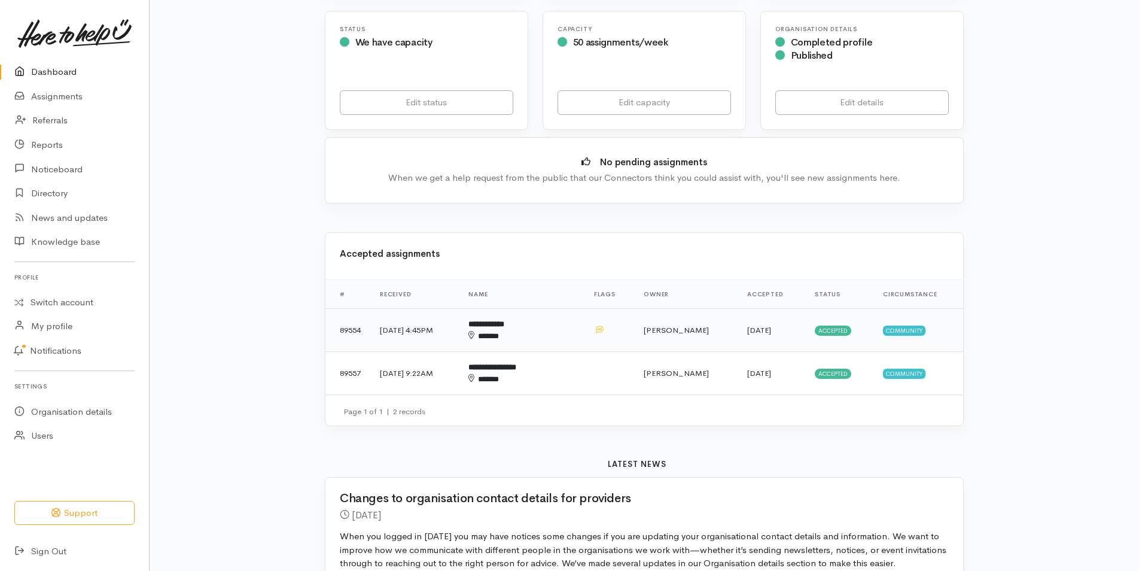
click at [504, 327] on b "**********" at bounding box center [486, 324] width 36 height 8
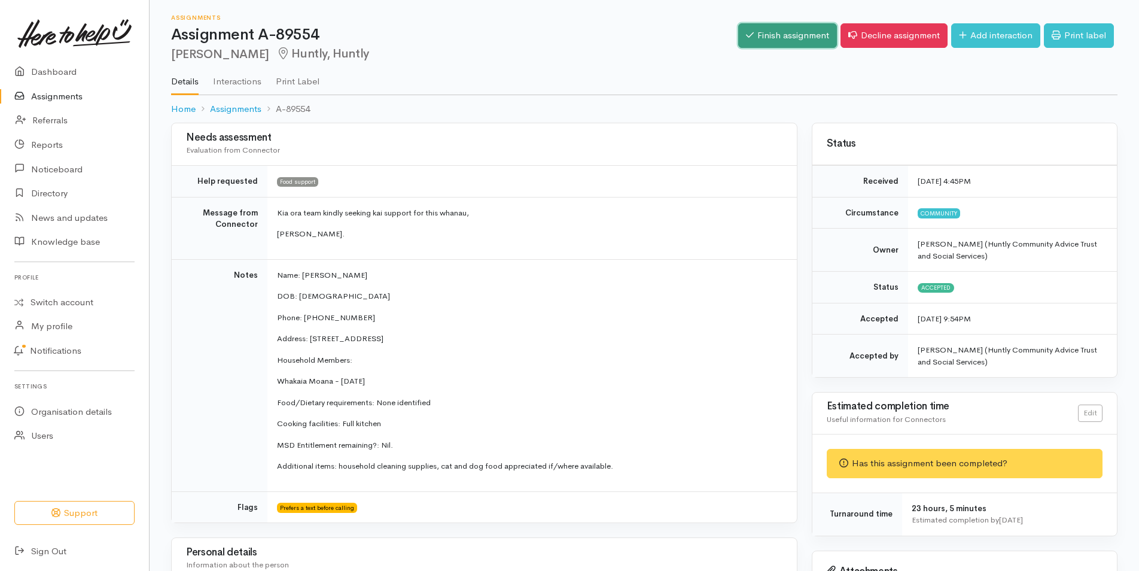
click at [773, 36] on link "Finish assignment" at bounding box center [787, 35] width 99 height 25
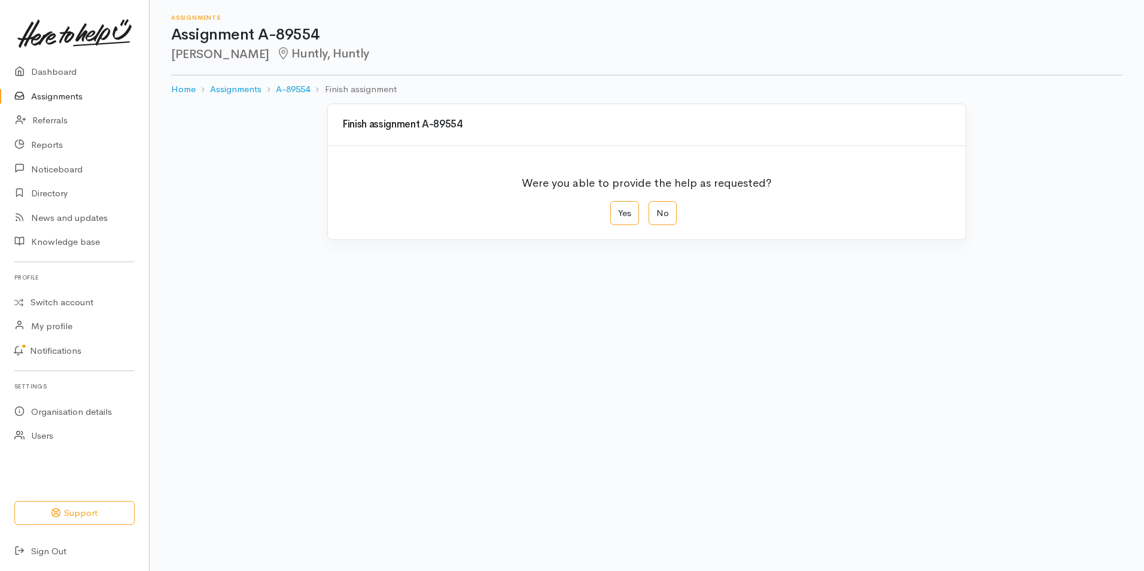
click at [616, 215] on label "Yes" at bounding box center [624, 213] width 29 height 25
click at [616, 209] on input "Yes" at bounding box center [614, 205] width 8 height 8
radio input "true"
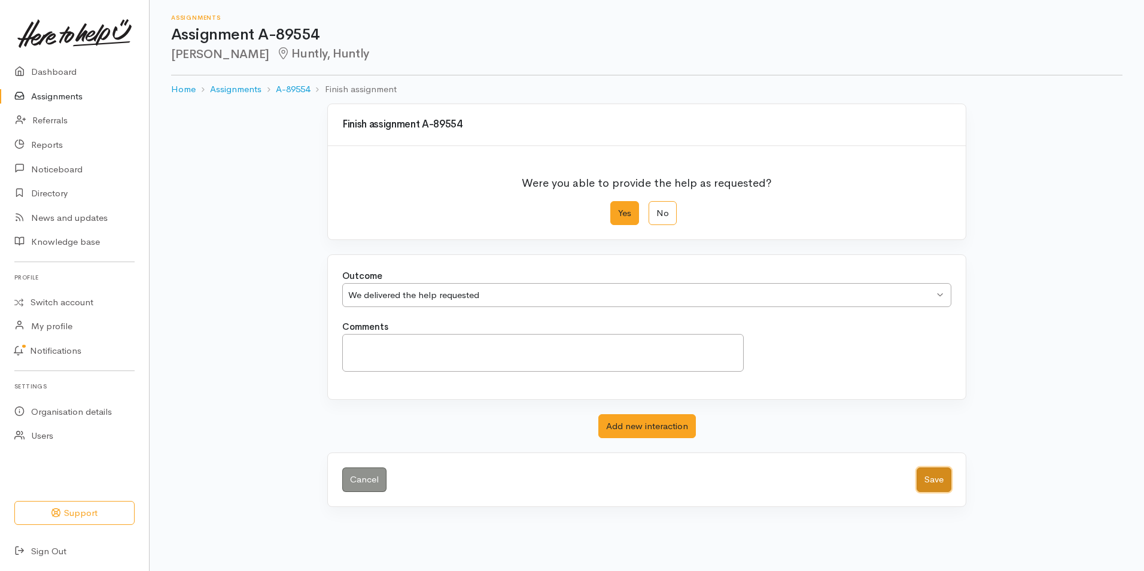
click at [937, 480] on button "Save" at bounding box center [933, 479] width 35 height 25
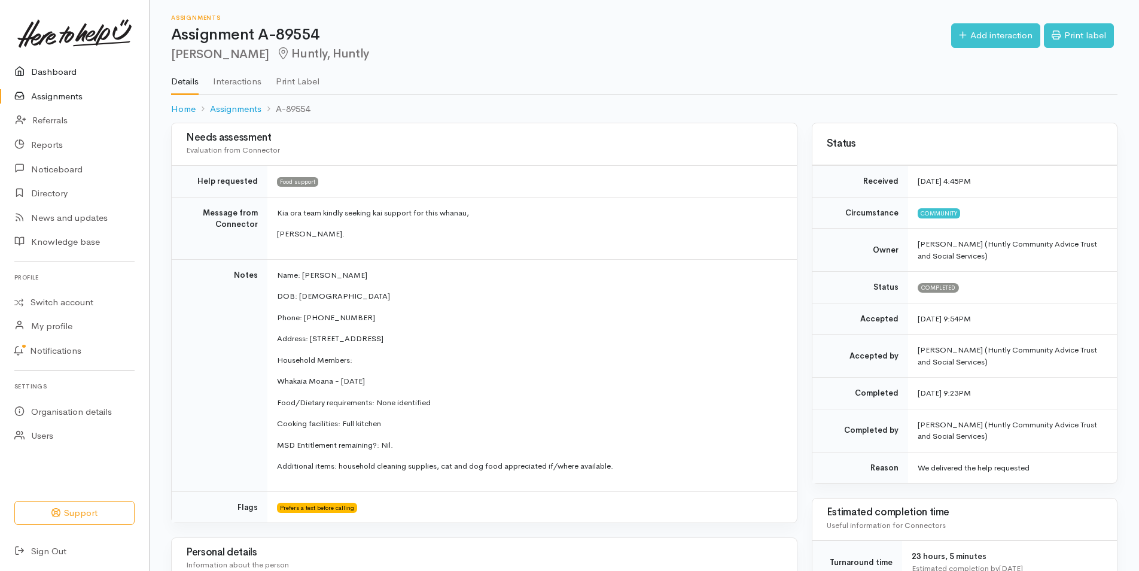
click at [50, 75] on link "Dashboard" at bounding box center [74, 72] width 149 height 25
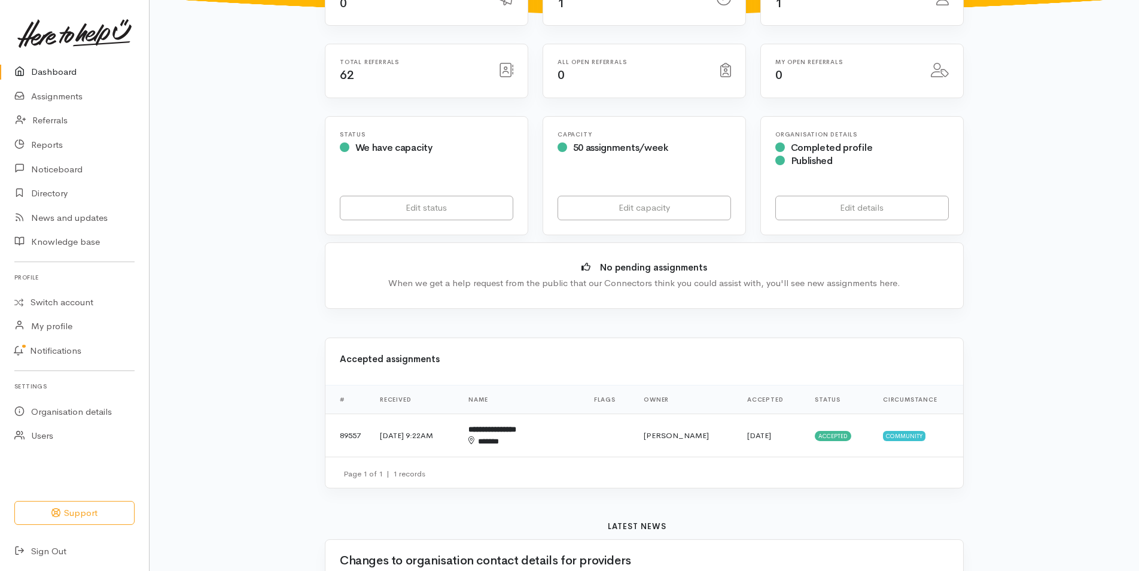
scroll to position [145, 0]
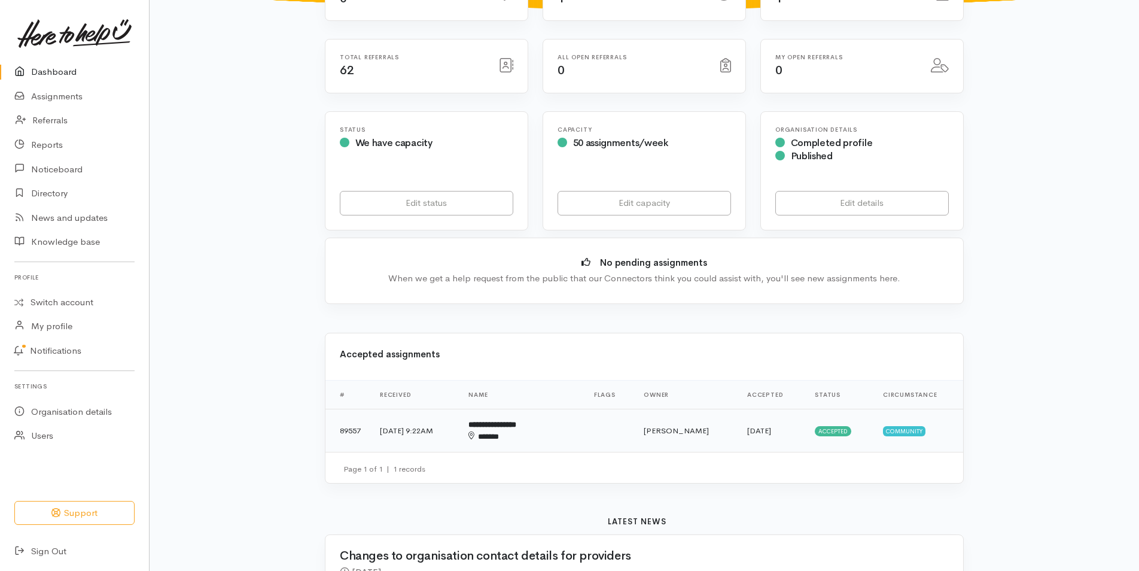
click at [516, 425] on b "**********" at bounding box center [492, 424] width 48 height 8
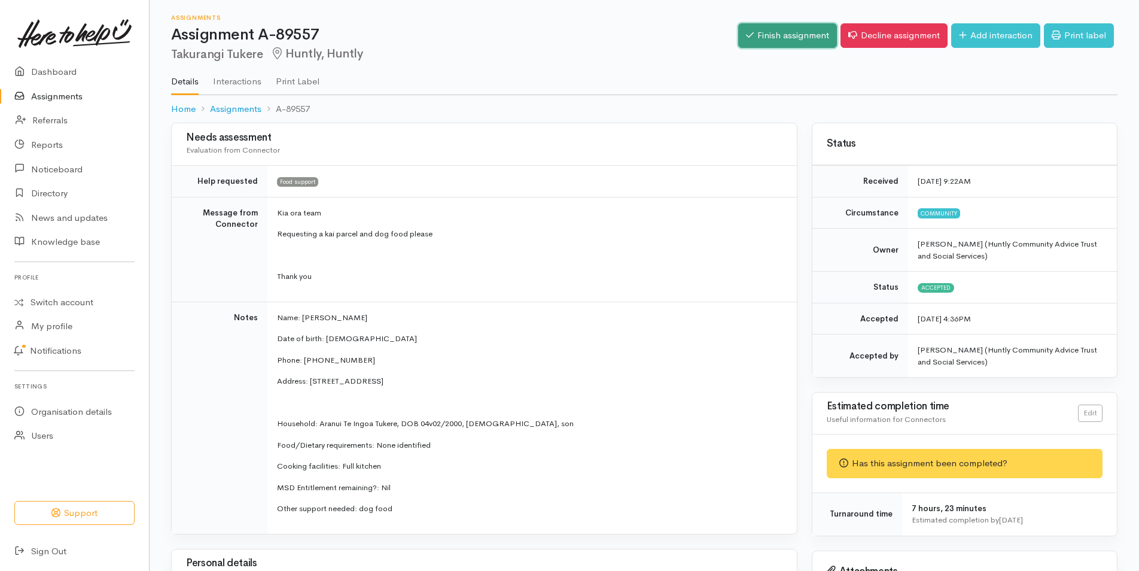
click at [771, 36] on link "Finish assignment" at bounding box center [787, 35] width 99 height 25
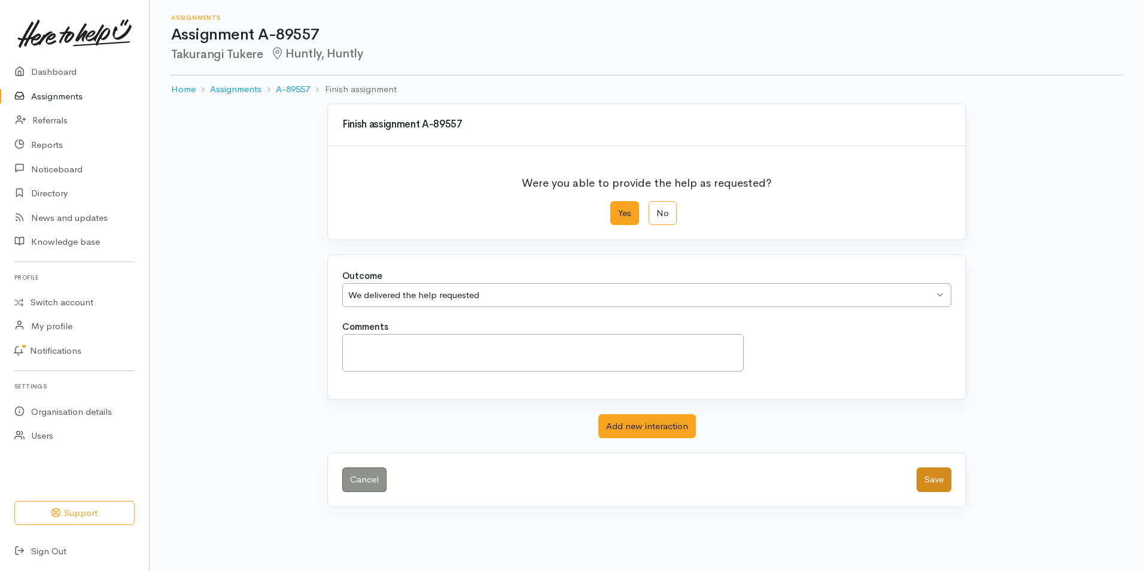
click at [938, 487] on button "Save" at bounding box center [933, 479] width 35 height 25
click at [624, 212] on label "Yes" at bounding box center [624, 213] width 29 height 25
click at [618, 209] on input "Yes" at bounding box center [614, 205] width 8 height 8
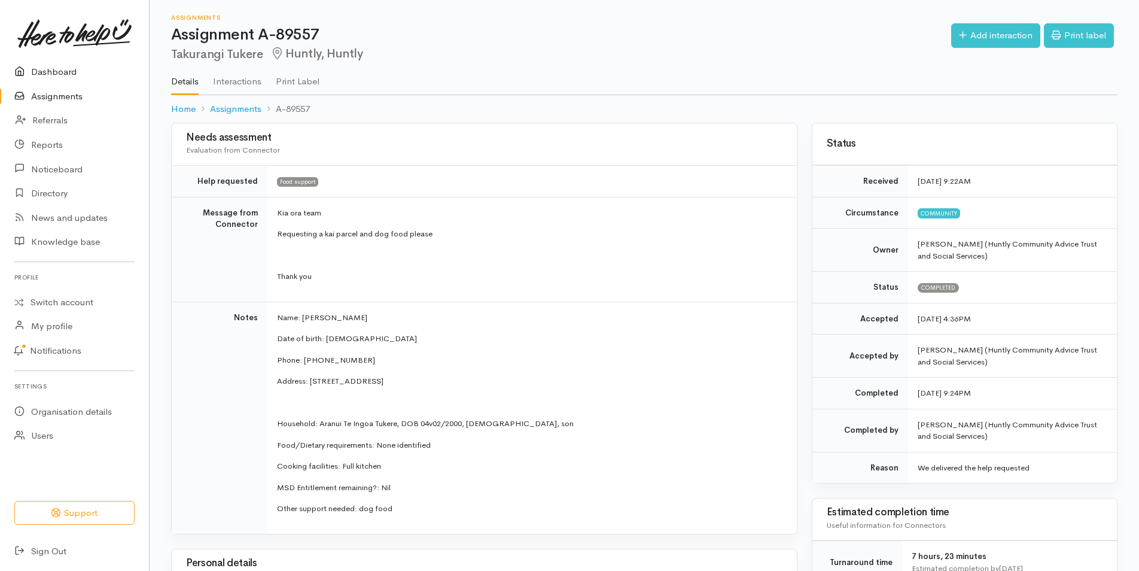
click at [50, 78] on link "Dashboard" at bounding box center [74, 72] width 149 height 25
